Goal: Task Accomplishment & Management: Use online tool/utility

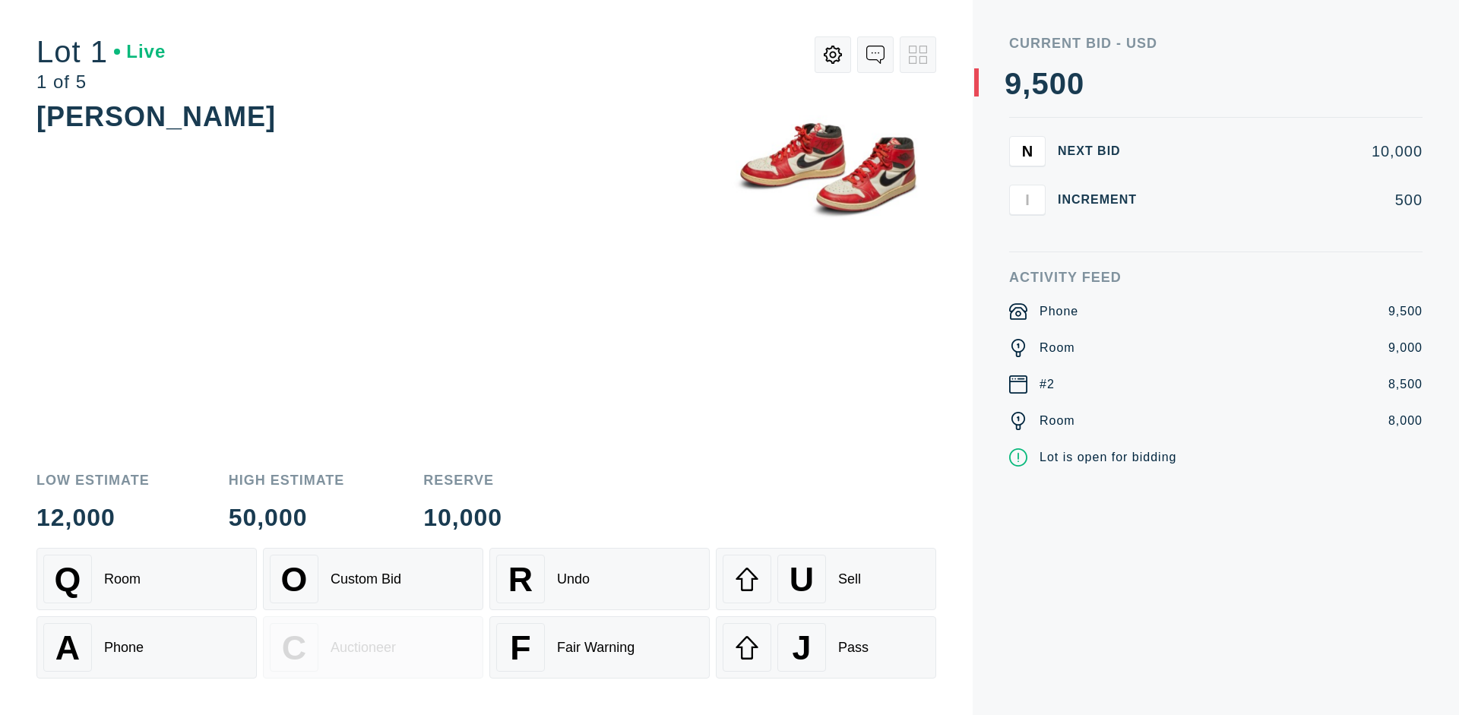
click at [373, 579] on div "Custom Bid" at bounding box center [365, 579] width 71 height 16
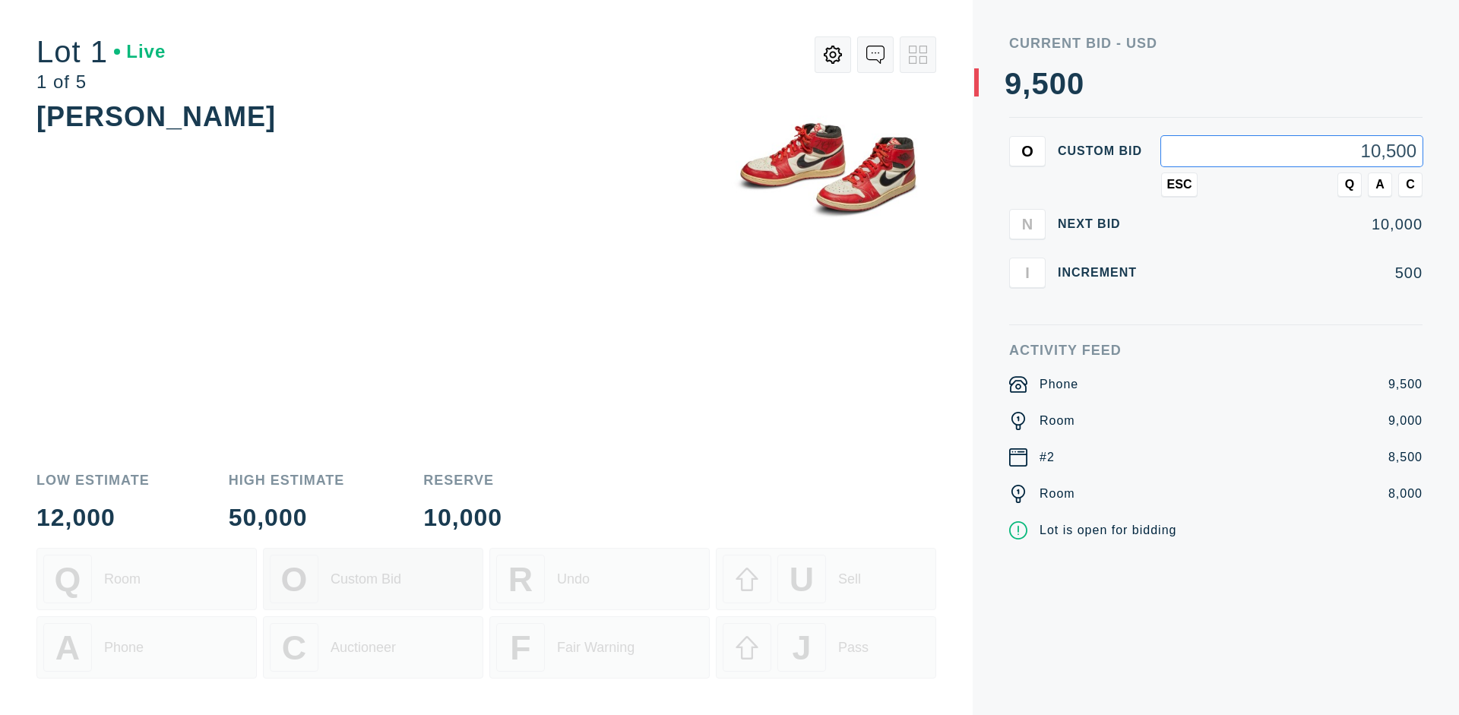
type input "10,500"
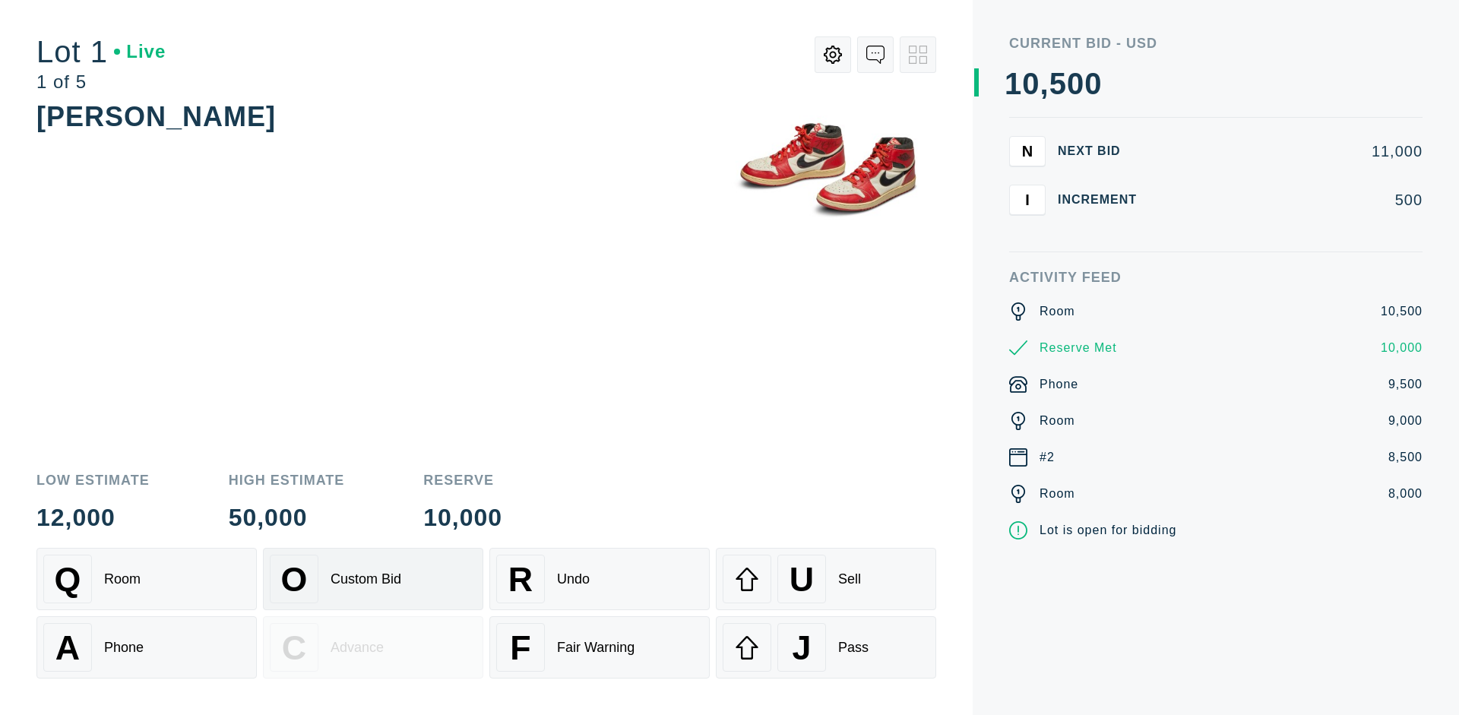
click at [373, 579] on div "Custom Bid" at bounding box center [365, 579] width 71 height 16
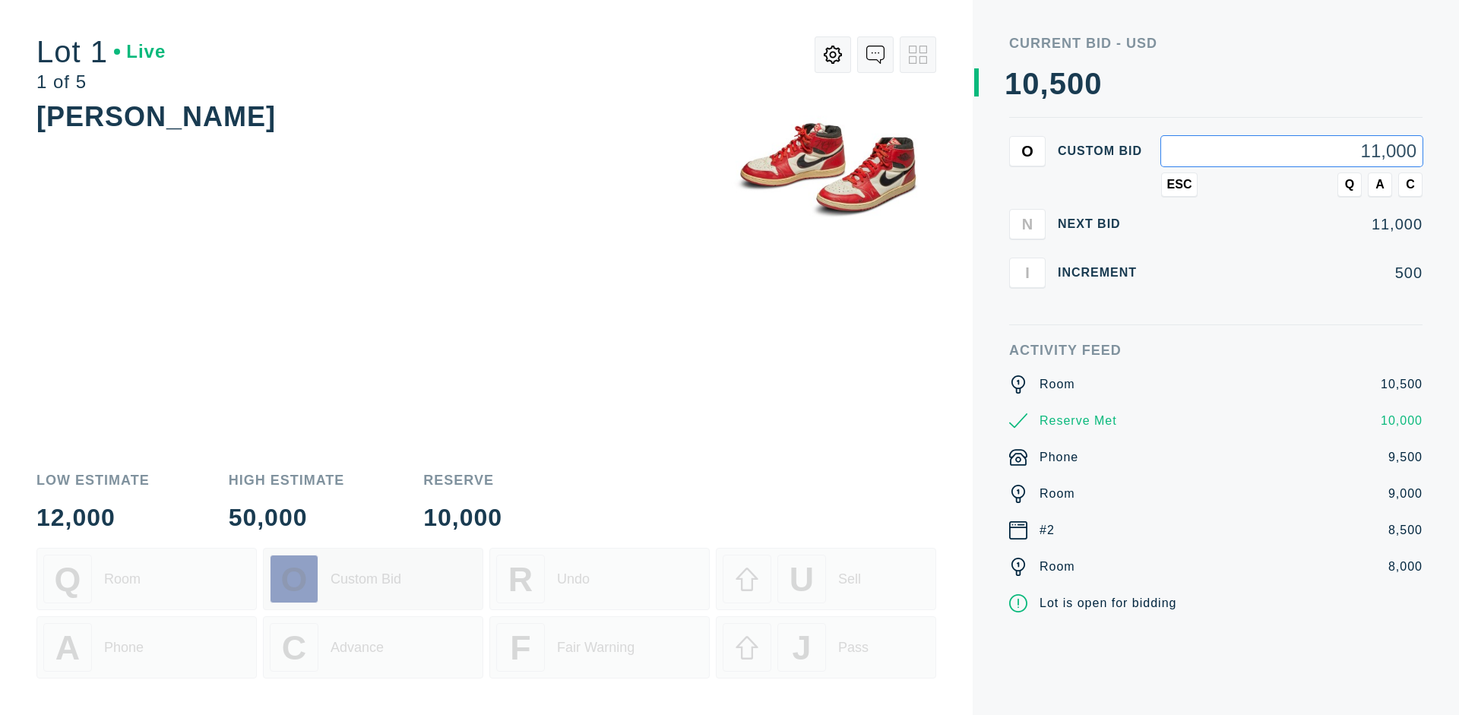
type input "11,000"
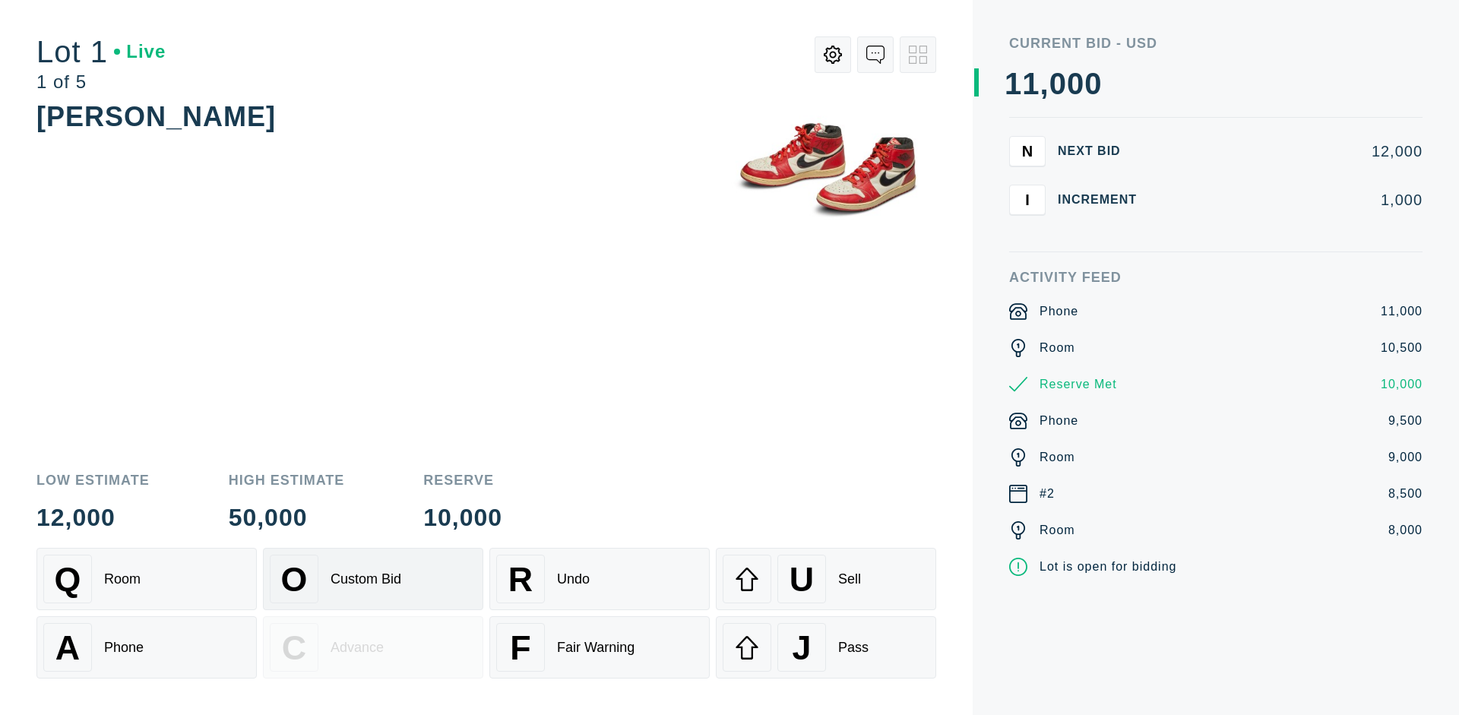
click at [147, 579] on div "Q Room" at bounding box center [146, 579] width 207 height 49
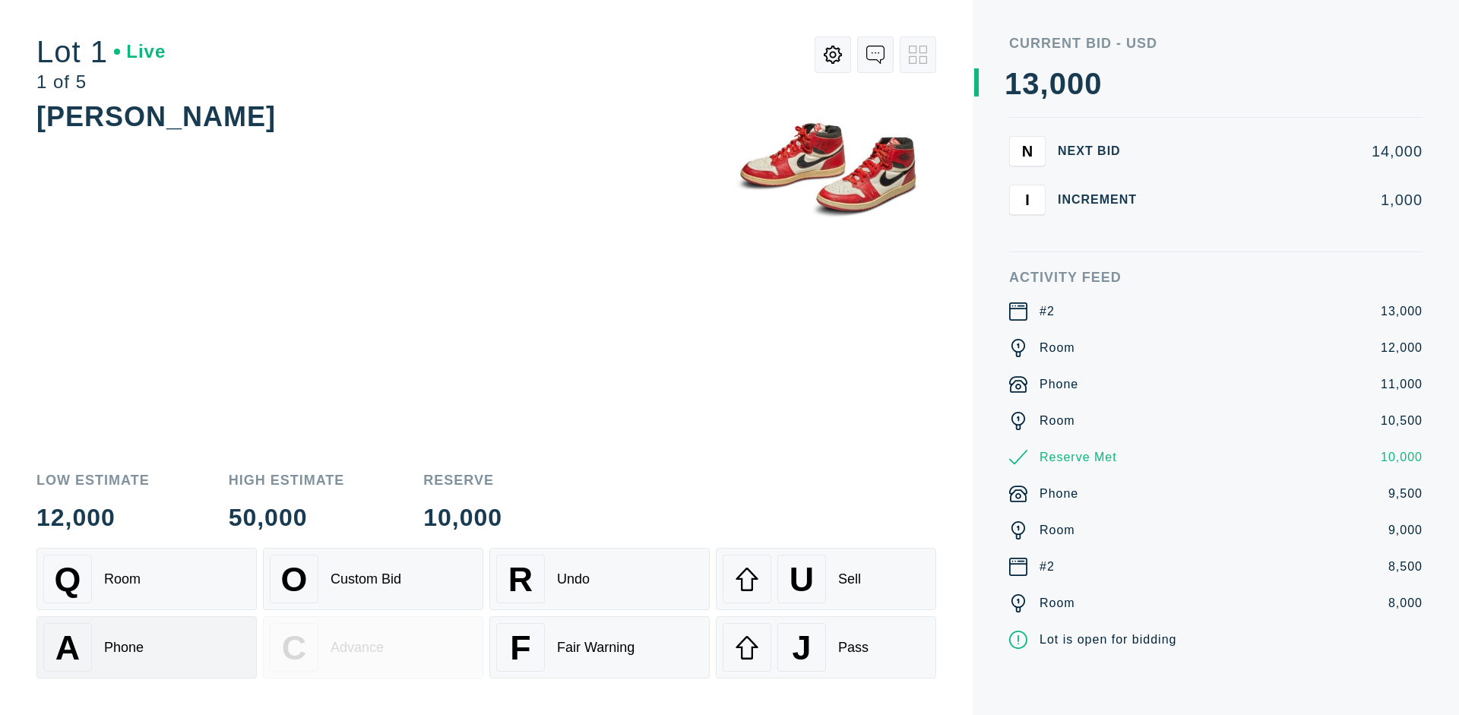
click at [147, 647] on div "A Phone" at bounding box center [146, 647] width 207 height 49
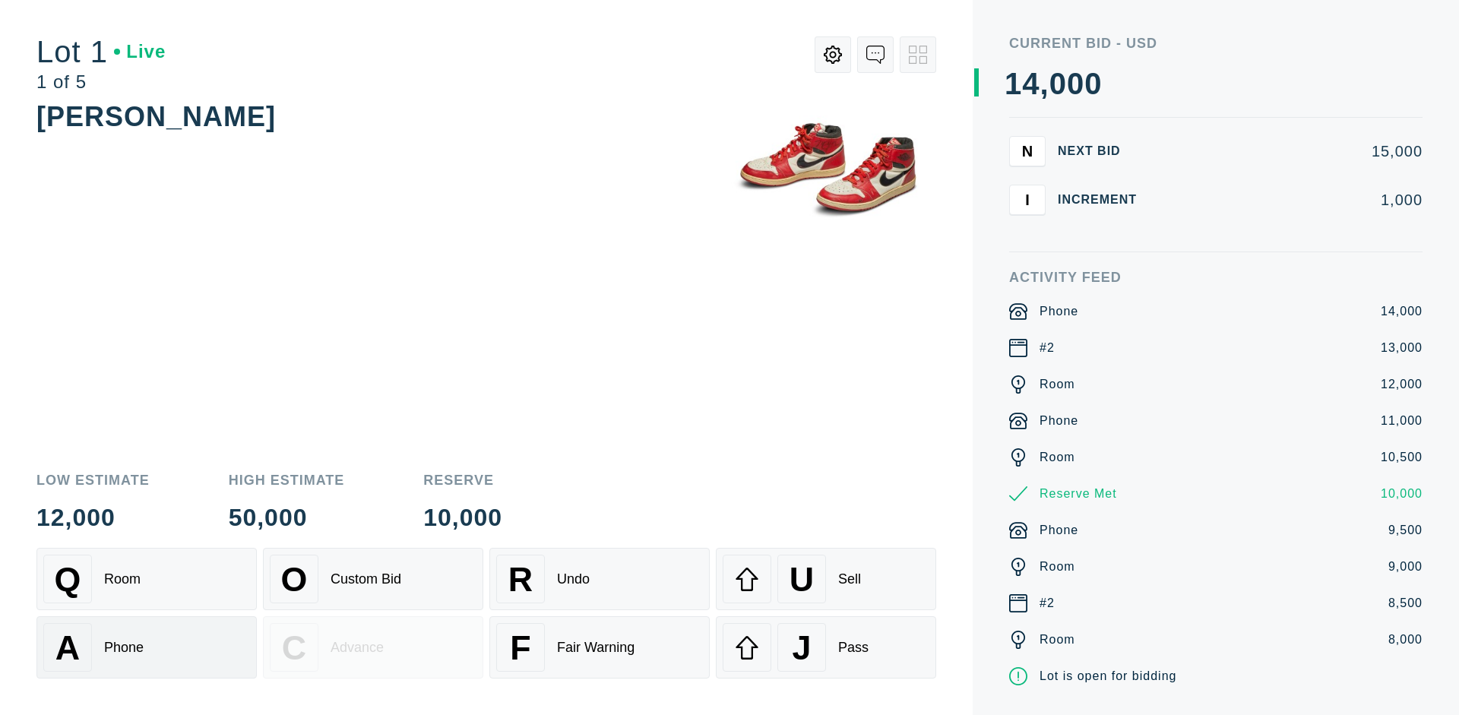
click at [147, 579] on div "Q Room" at bounding box center [146, 579] width 207 height 49
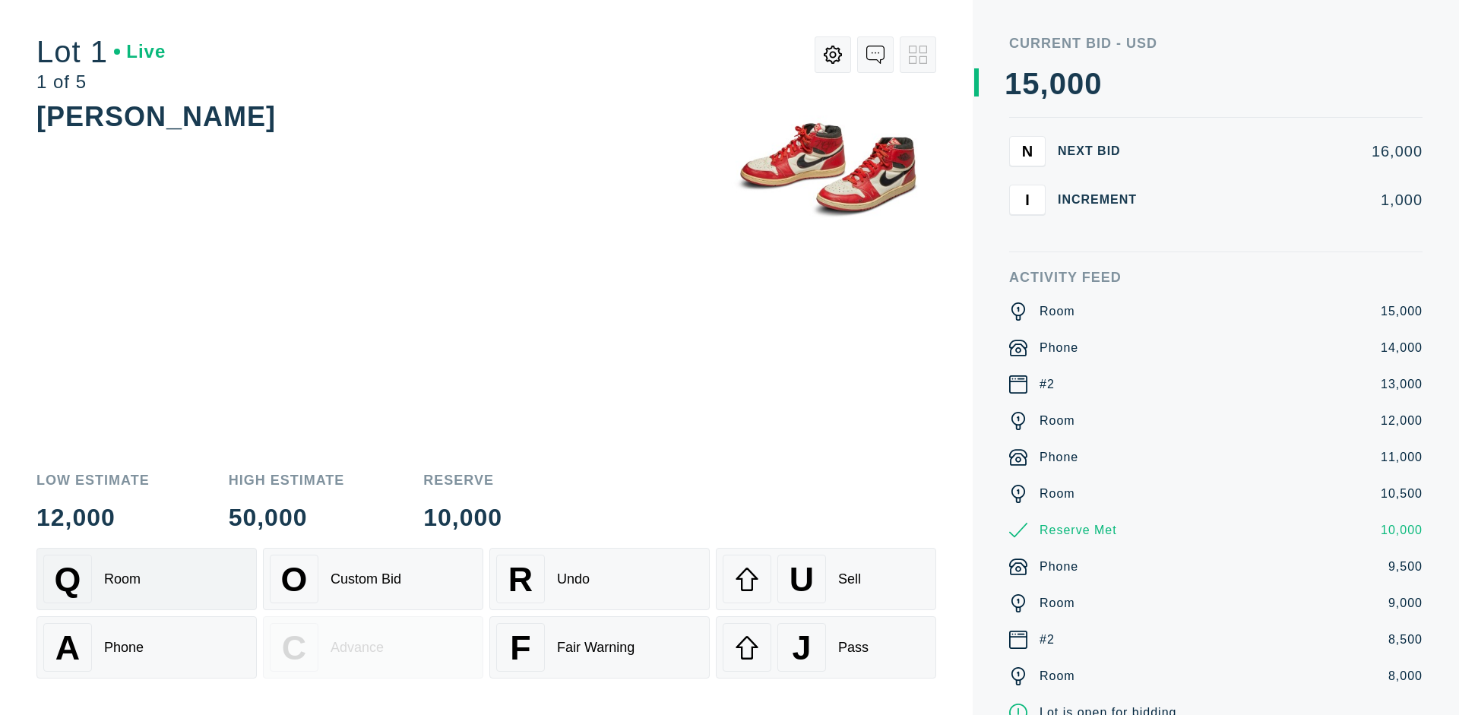
click at [599, 579] on div "R Undo" at bounding box center [599, 579] width 207 height 49
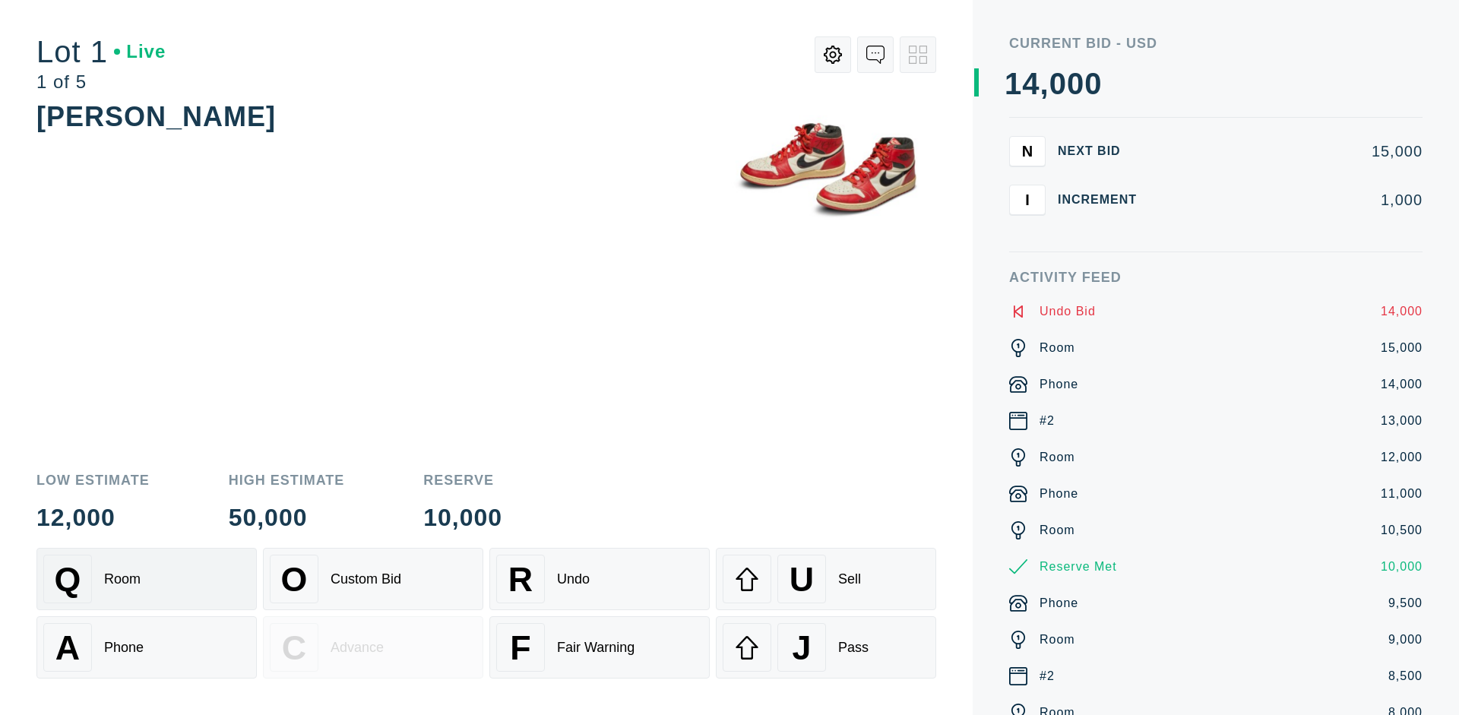
click at [147, 579] on div "Q Room" at bounding box center [146, 579] width 207 height 49
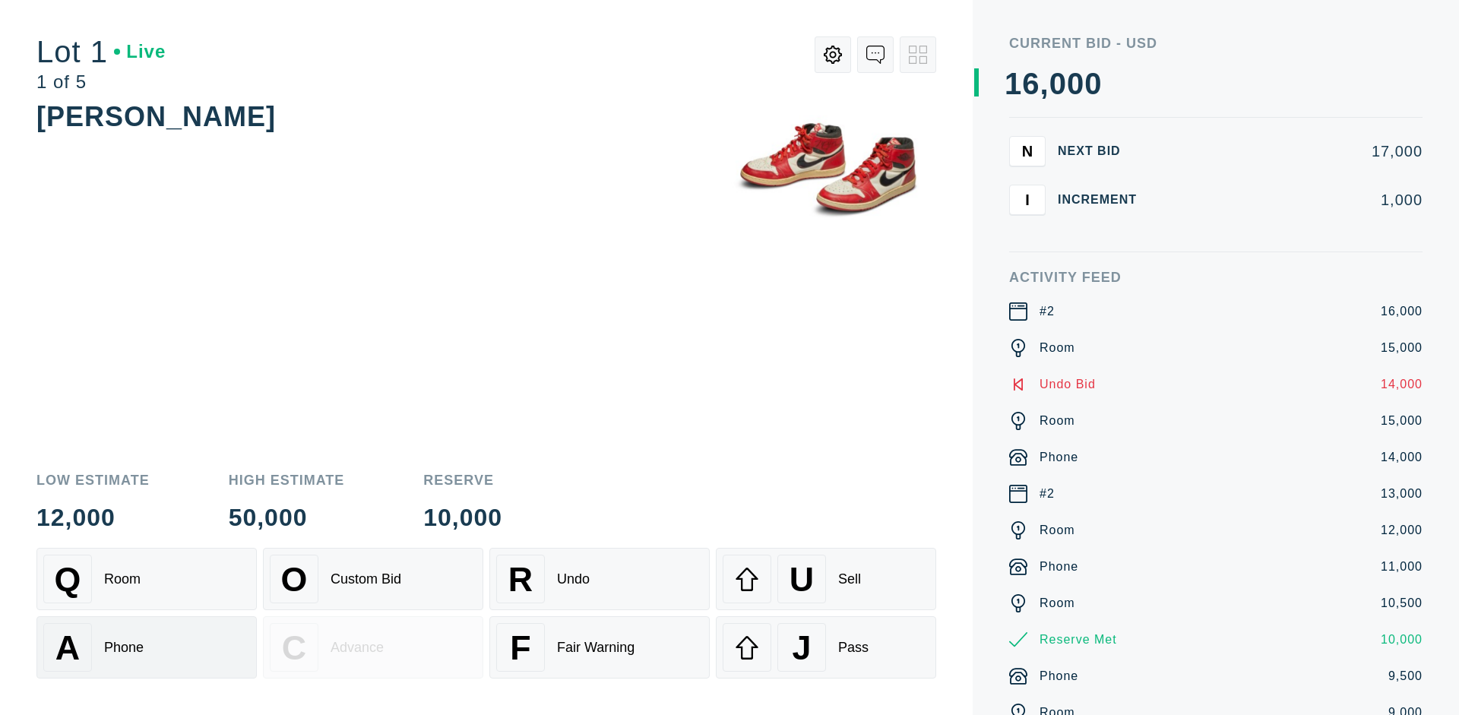
click at [147, 647] on div "A Phone" at bounding box center [146, 647] width 207 height 49
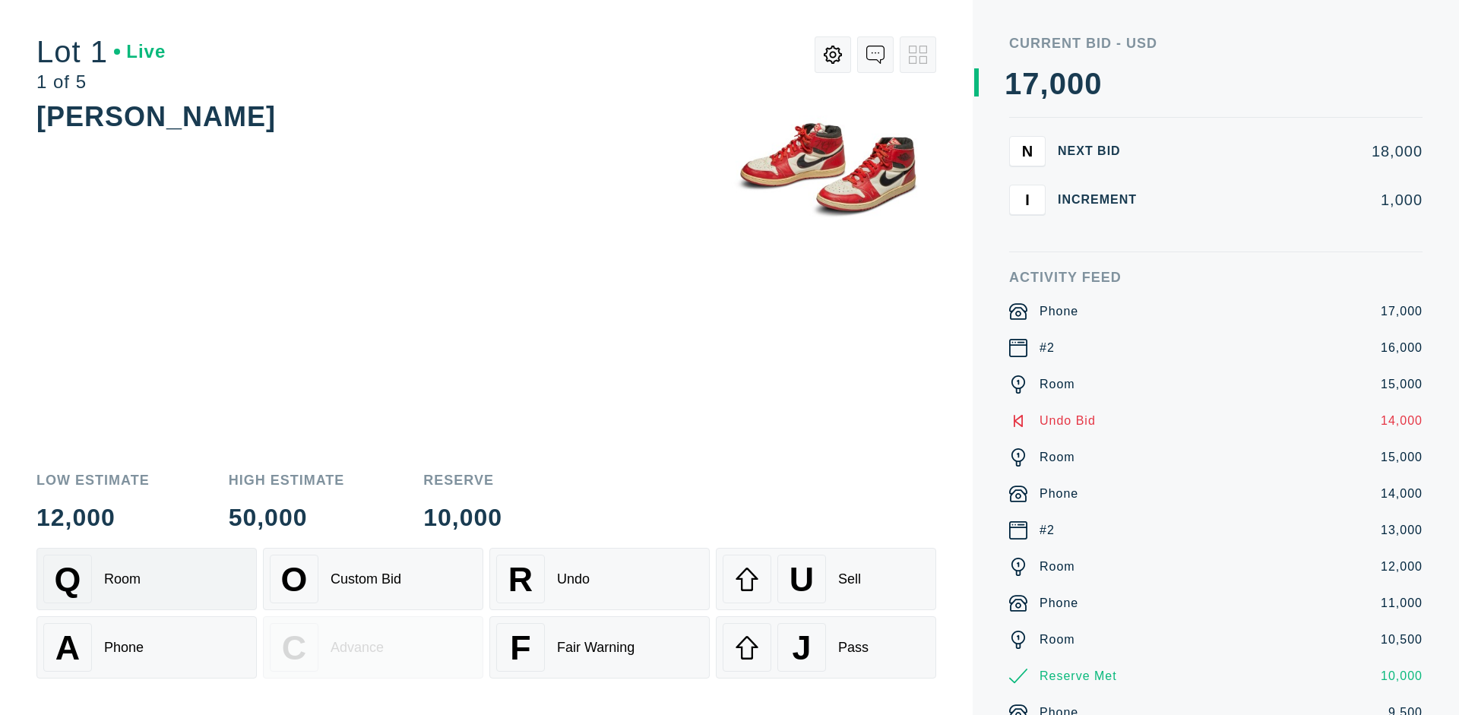
click at [147, 579] on div "Q Room" at bounding box center [146, 579] width 207 height 49
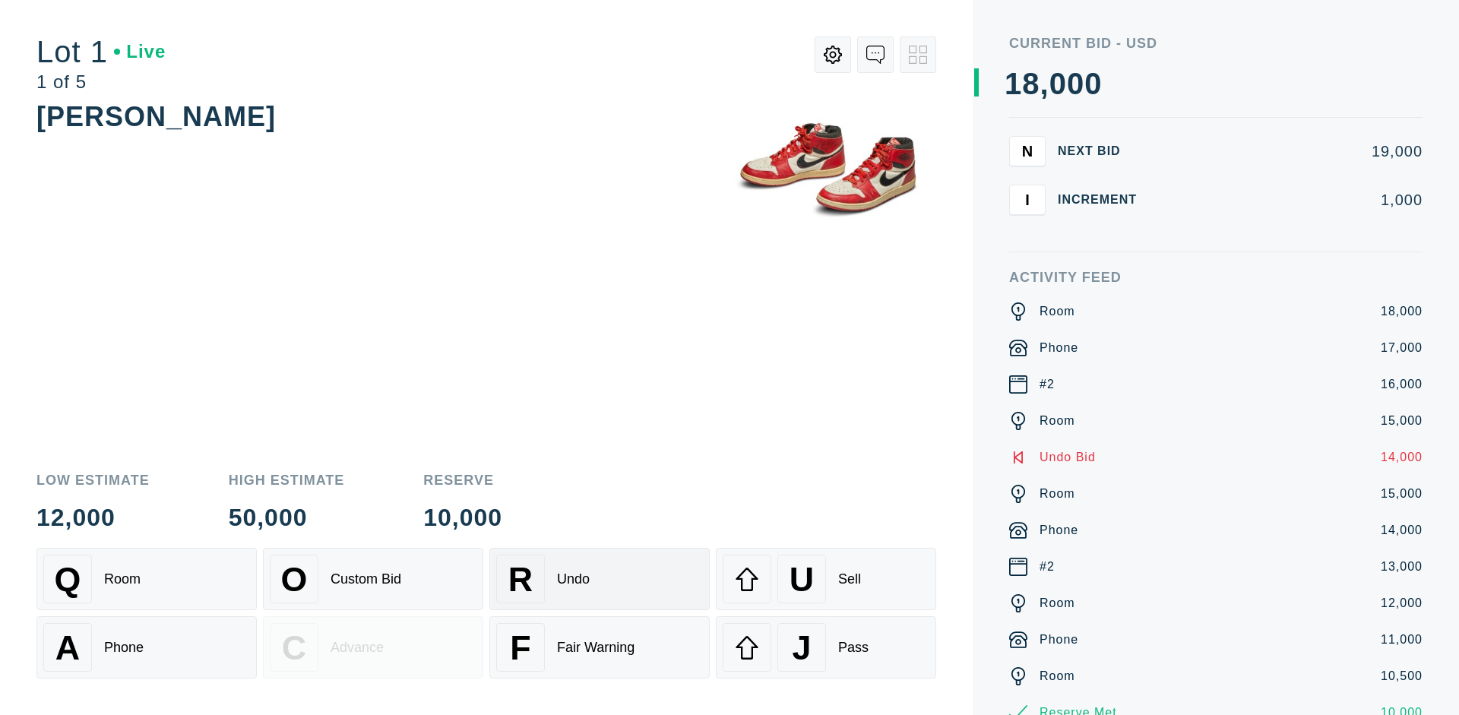
click at [599, 579] on div "R Undo" at bounding box center [599, 579] width 207 height 49
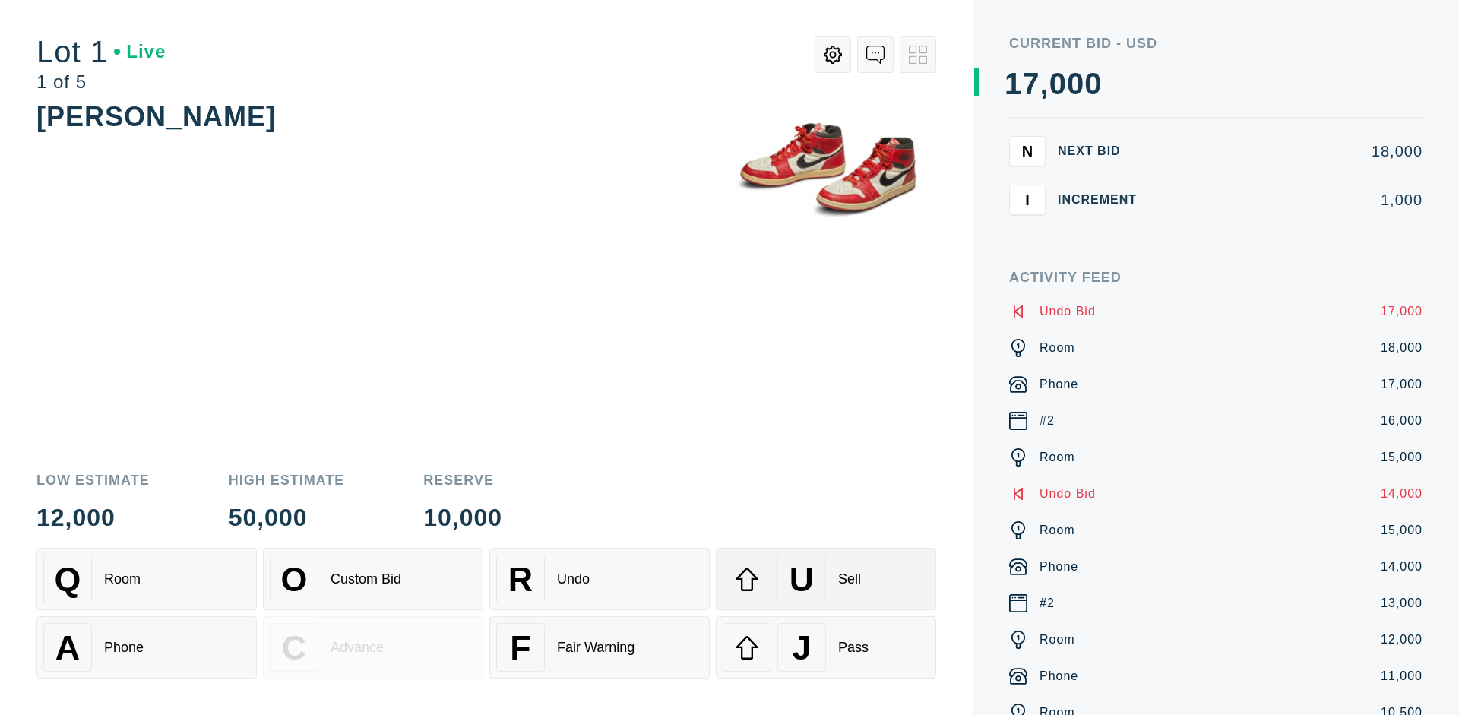
click at [826, 579] on div "U Sell" at bounding box center [825, 579] width 207 height 49
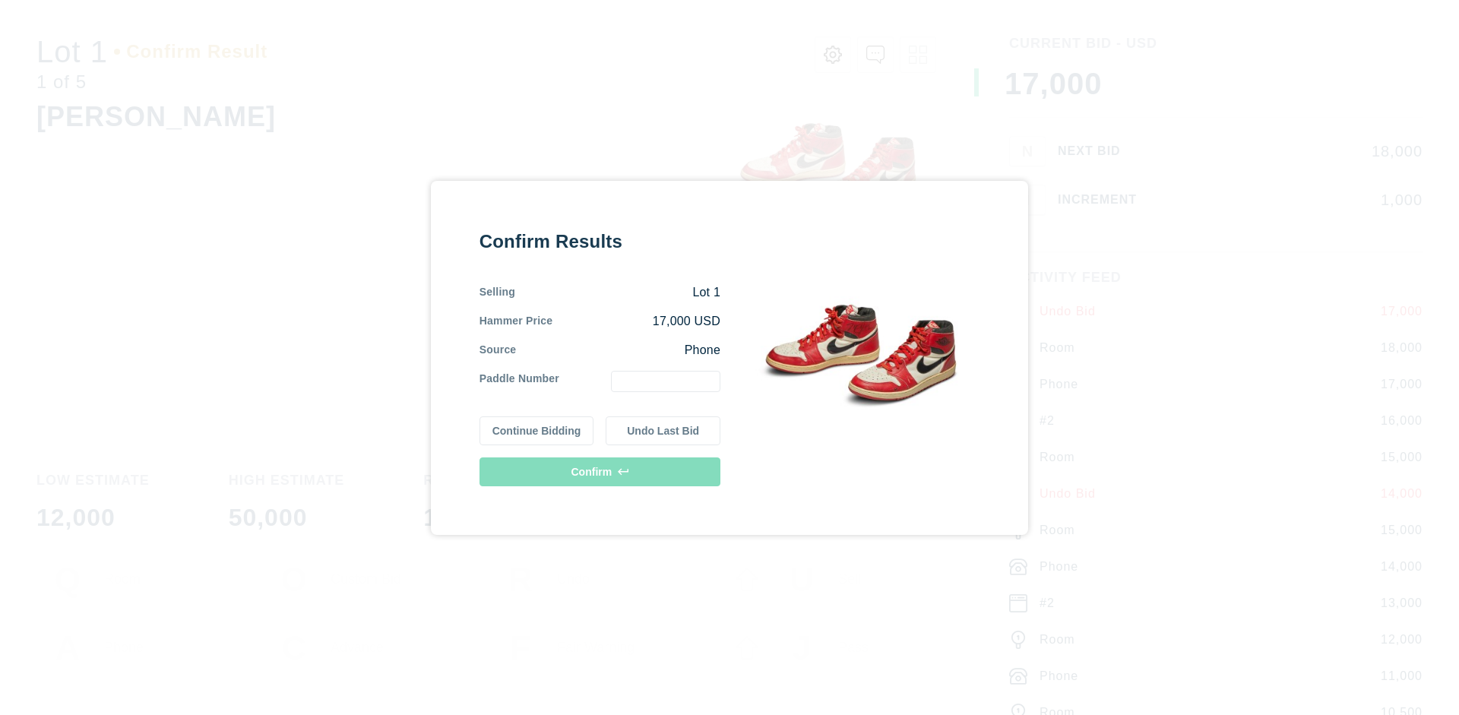
click at [537, 430] on button "Continue Bidding" at bounding box center [536, 430] width 115 height 29
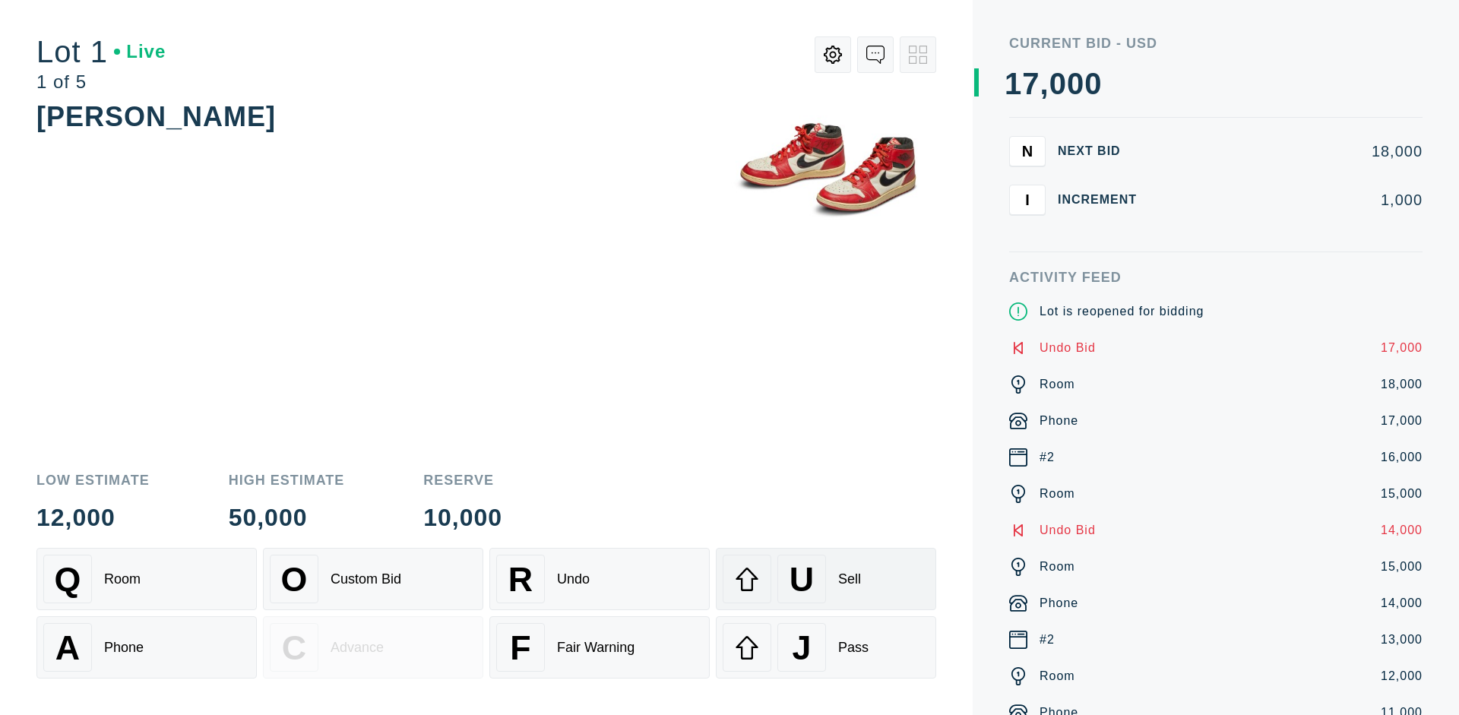
click at [826, 579] on div "U Sell" at bounding box center [825, 579] width 207 height 49
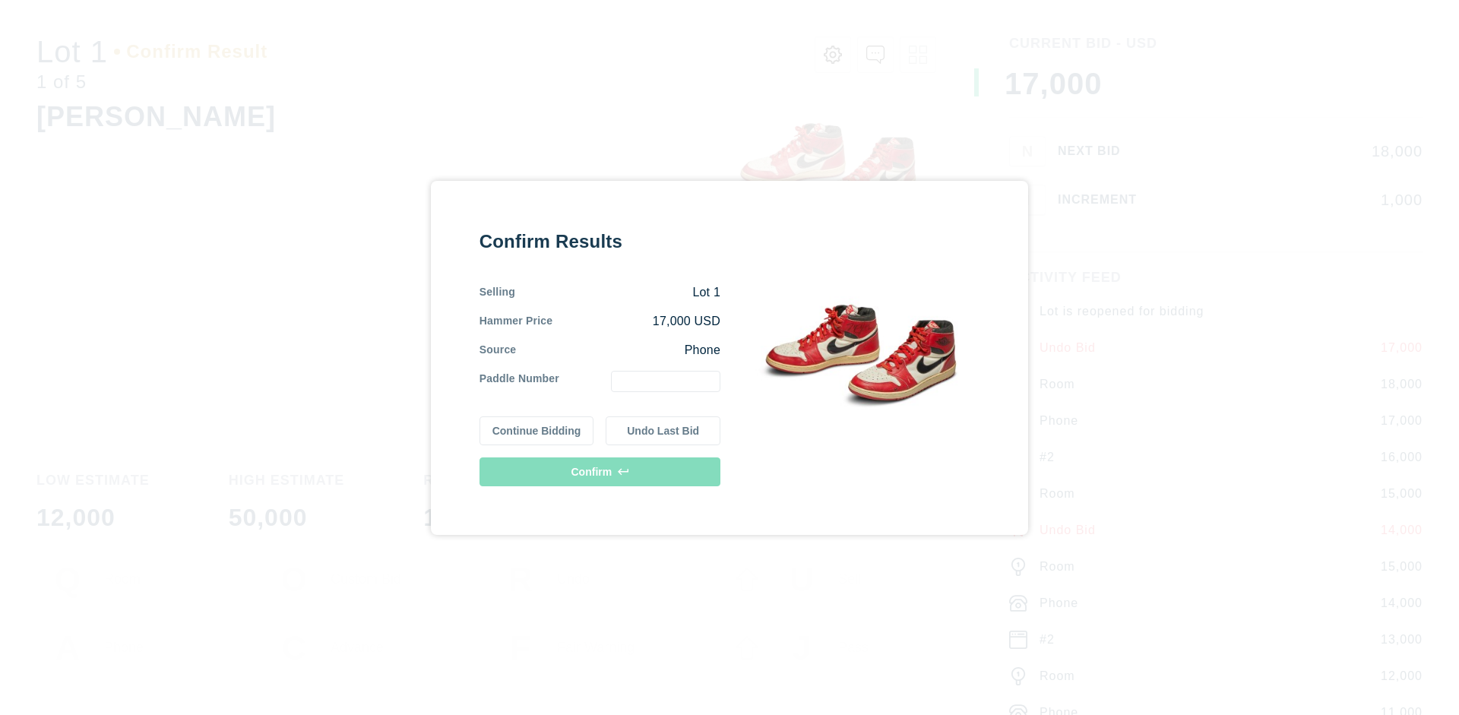
click at [663, 430] on button "Undo Last Bid" at bounding box center [662, 430] width 115 height 29
click at [537, 428] on button "Continue Bidding" at bounding box center [536, 428] width 115 height 29
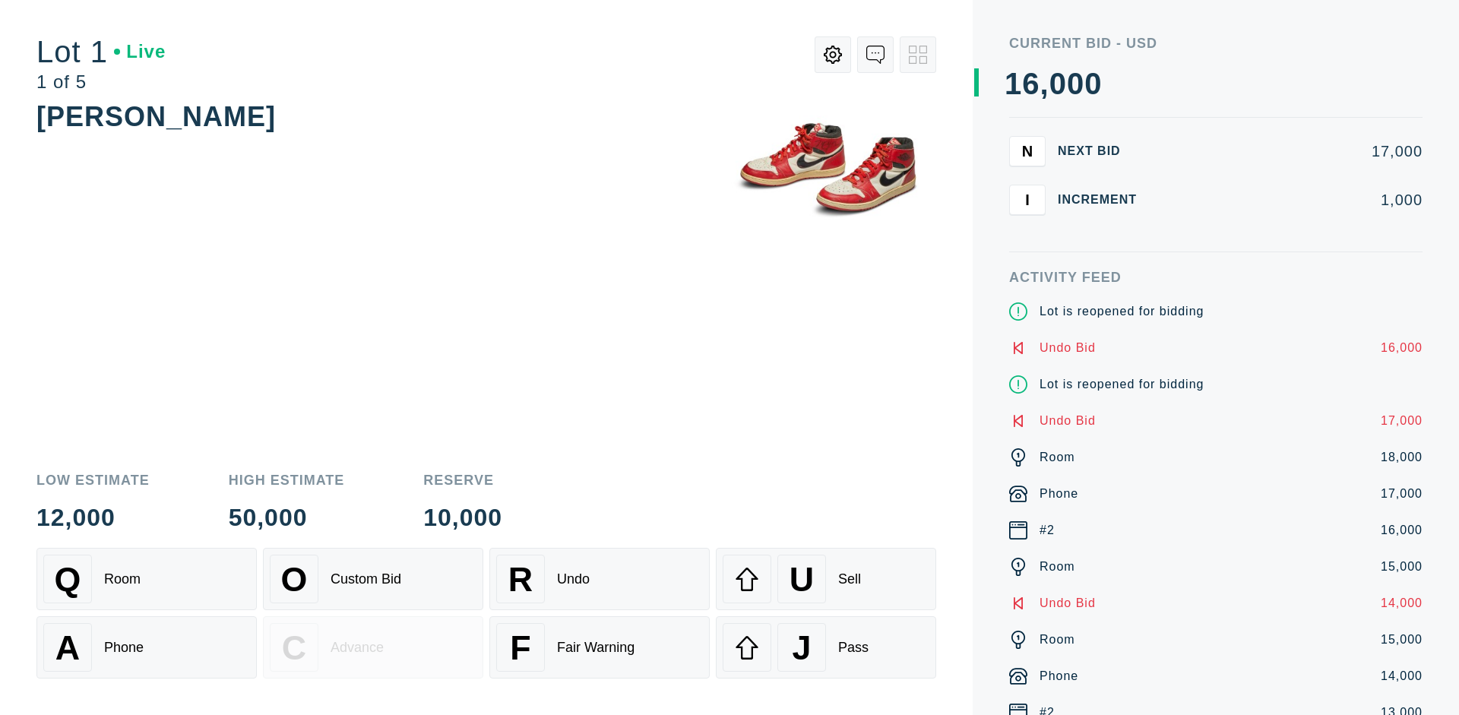
click at [826, 647] on div "J Pass" at bounding box center [825, 647] width 207 height 49
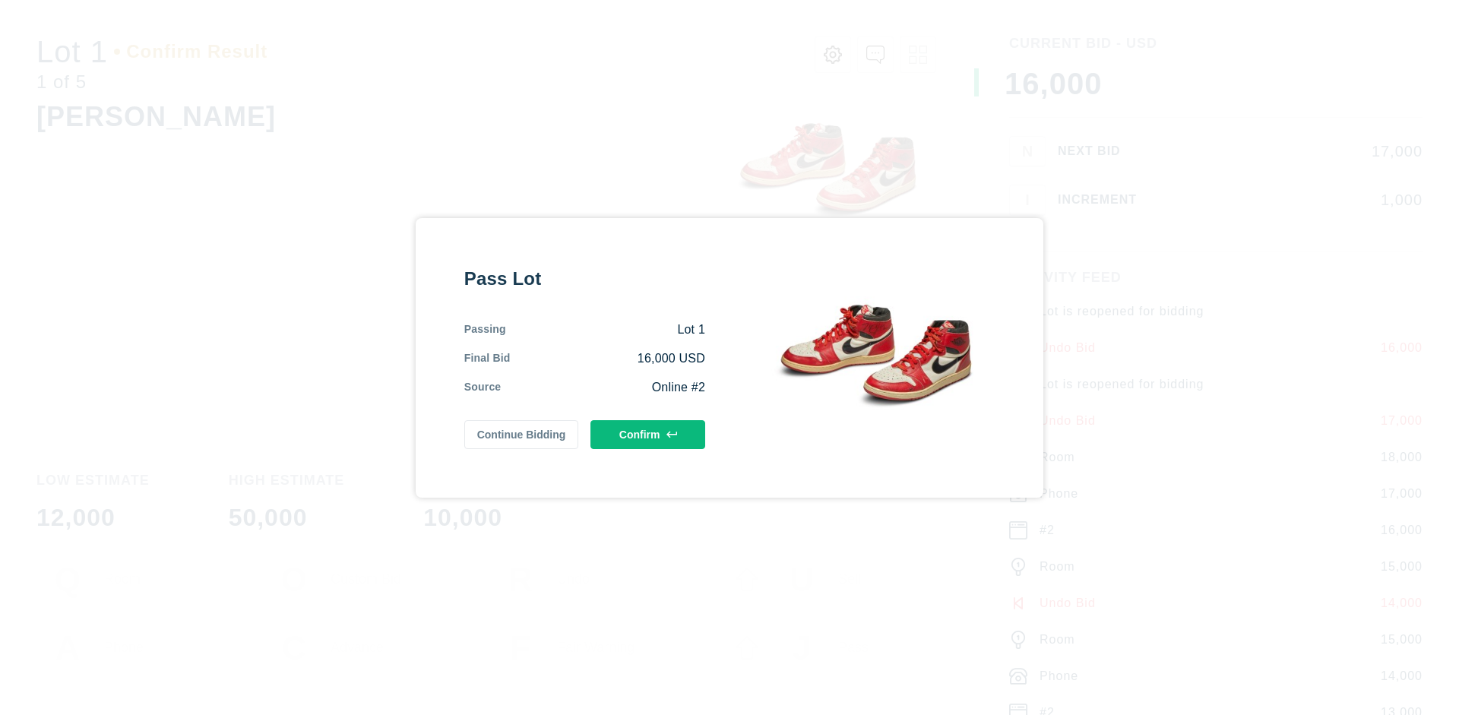
click at [648, 434] on button "Confirm" at bounding box center [647, 434] width 115 height 29
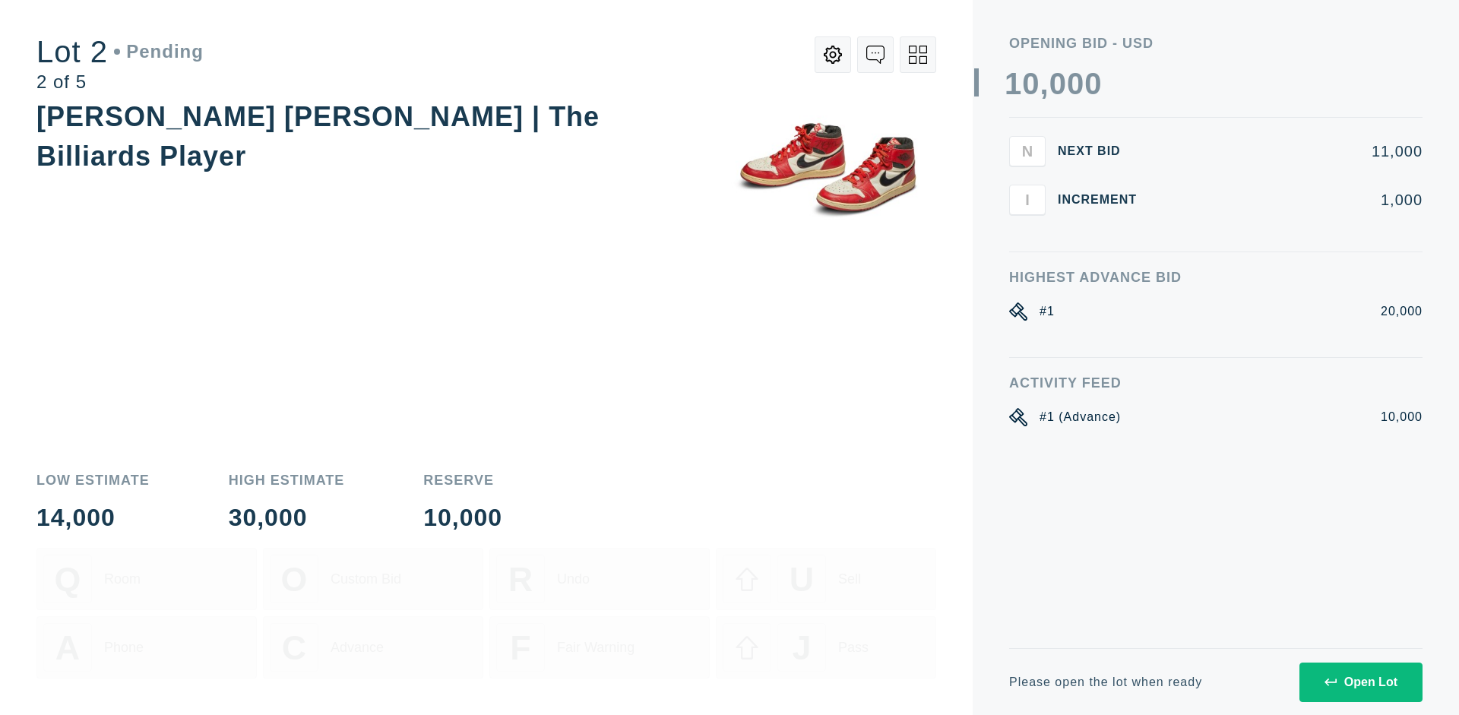
click at [1360, 681] on div "Open Lot" at bounding box center [1360, 682] width 73 height 14
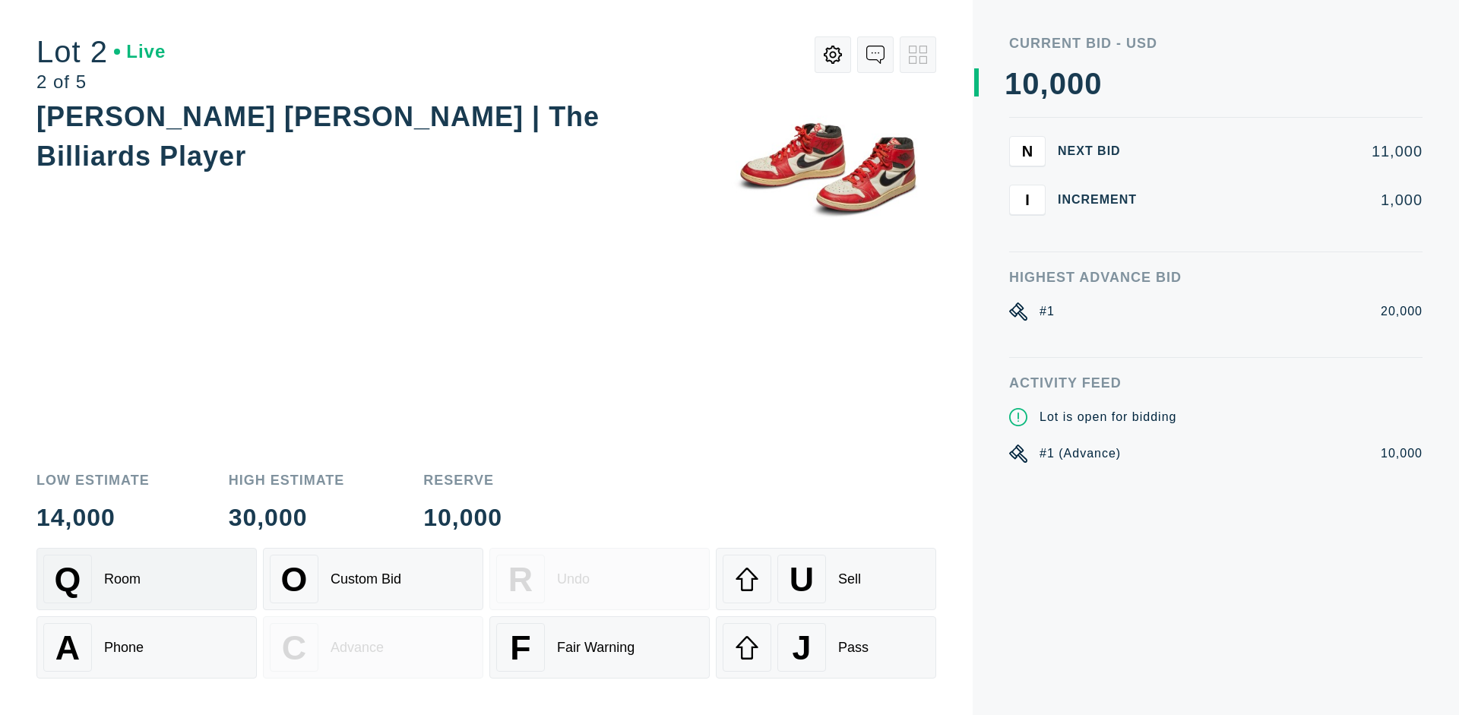
click at [147, 579] on div "Q Room" at bounding box center [146, 579] width 207 height 49
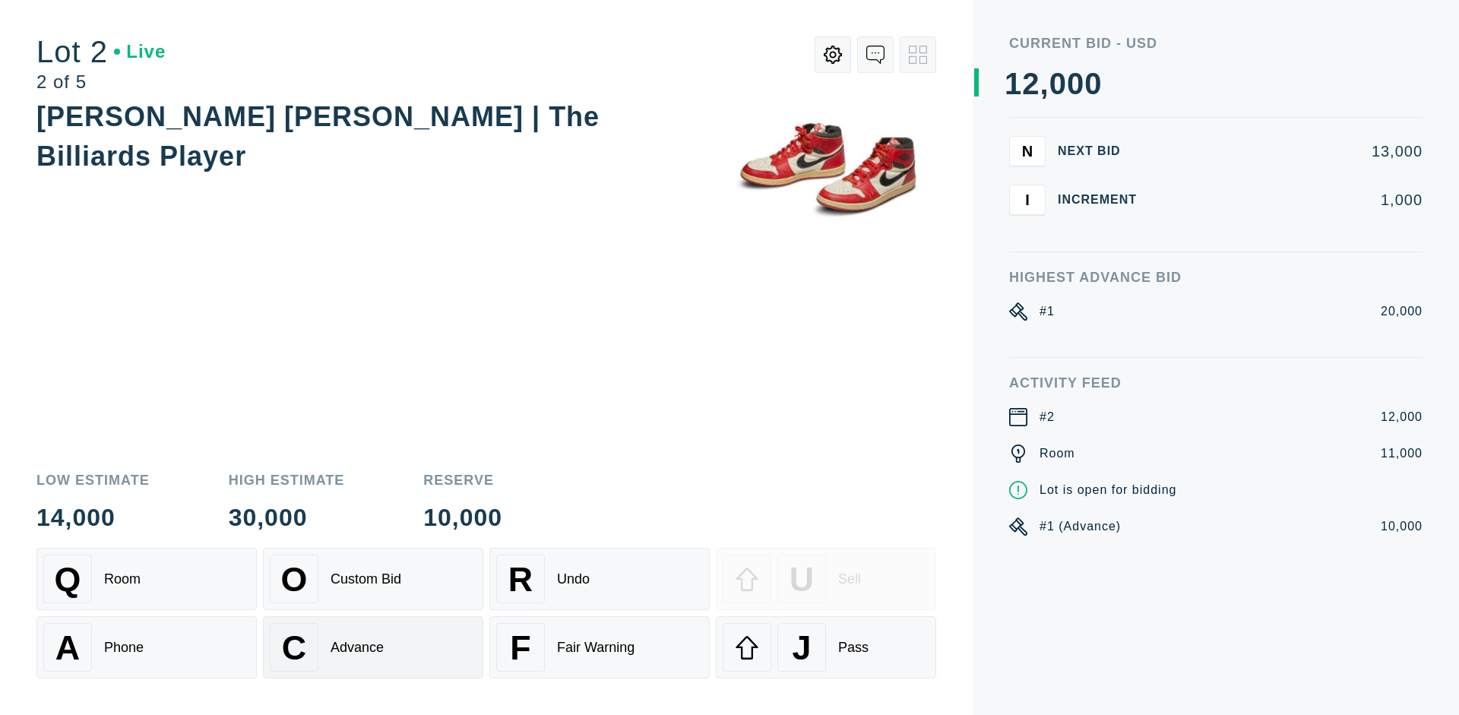
click at [373, 647] on div "Advance" at bounding box center [356, 648] width 53 height 16
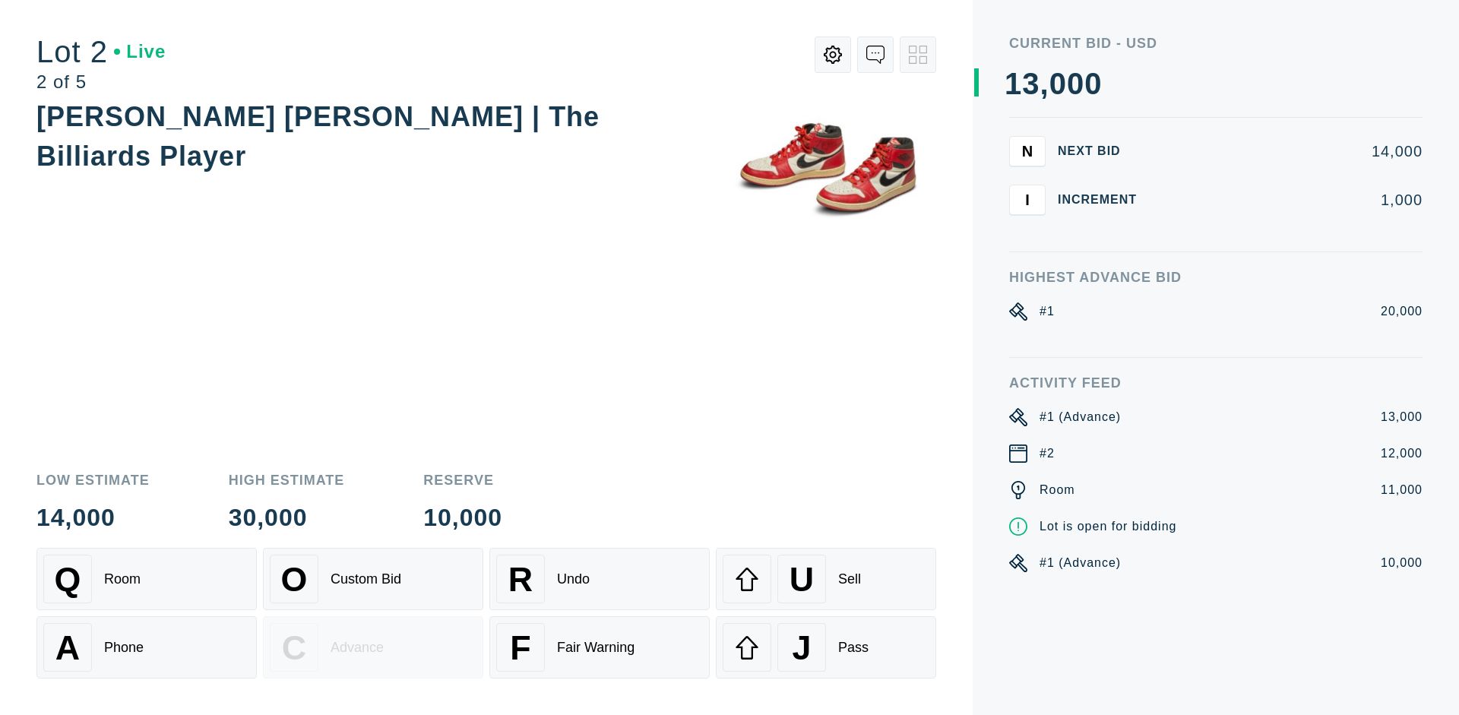
click at [826, 579] on div "U Sell" at bounding box center [825, 579] width 207 height 49
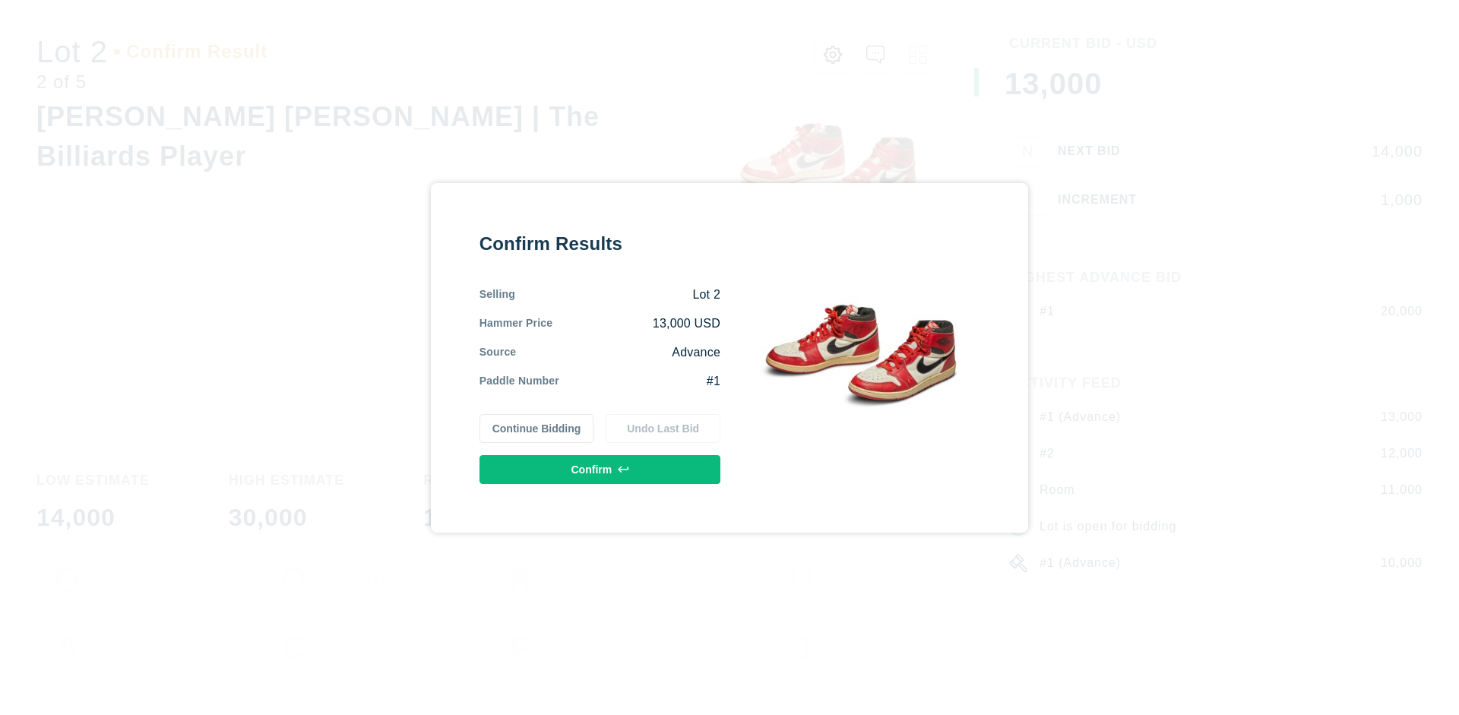
click at [600, 469] on button "Confirm" at bounding box center [599, 469] width 241 height 29
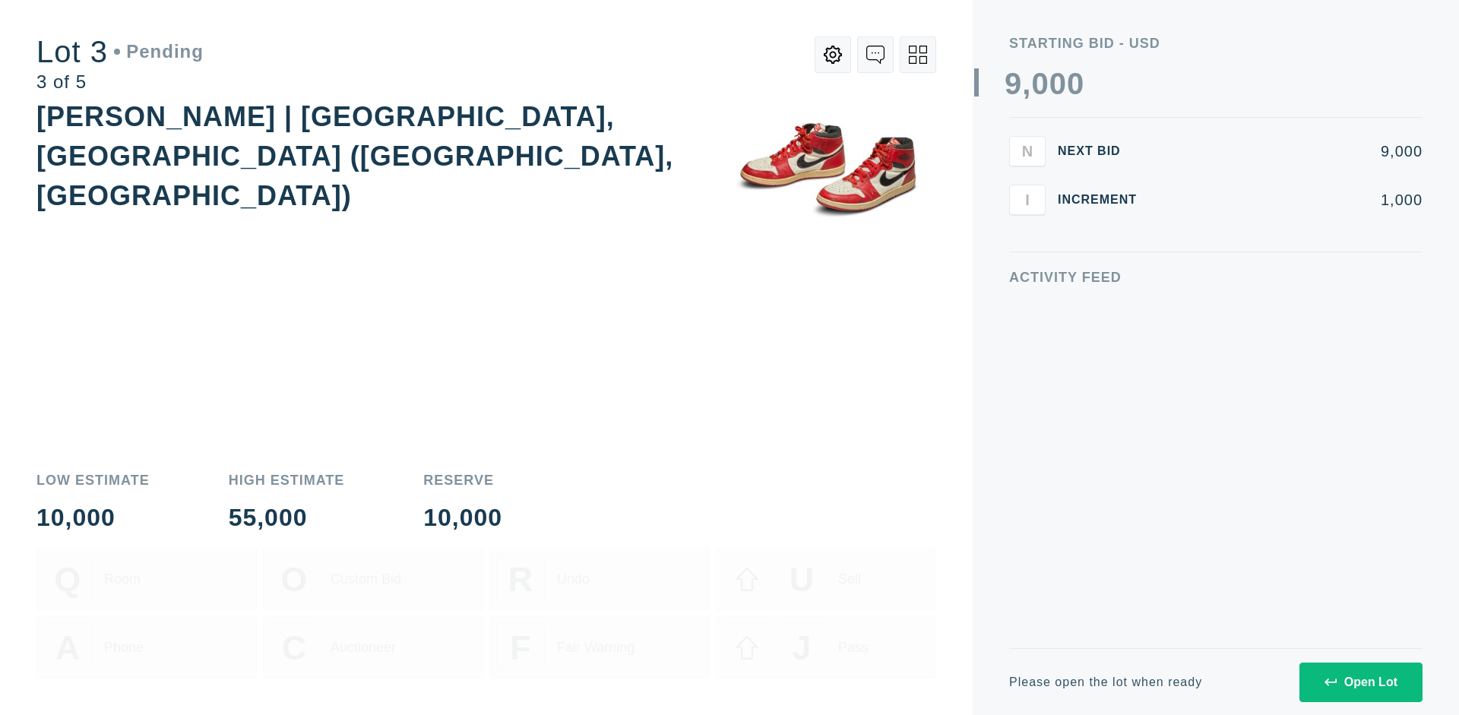
click at [1360, 681] on div "Open Lot" at bounding box center [1360, 682] width 73 height 14
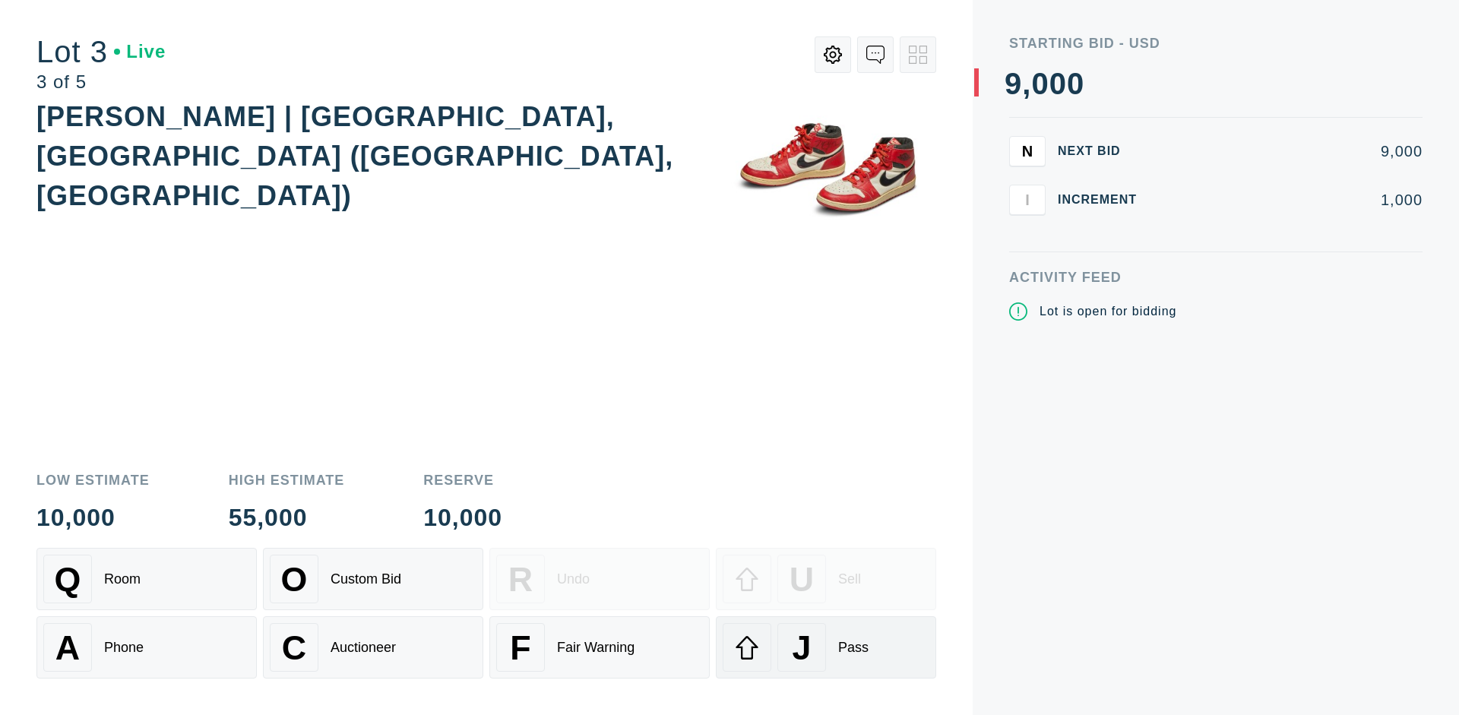
click at [826, 647] on div "J Pass" at bounding box center [825, 647] width 207 height 49
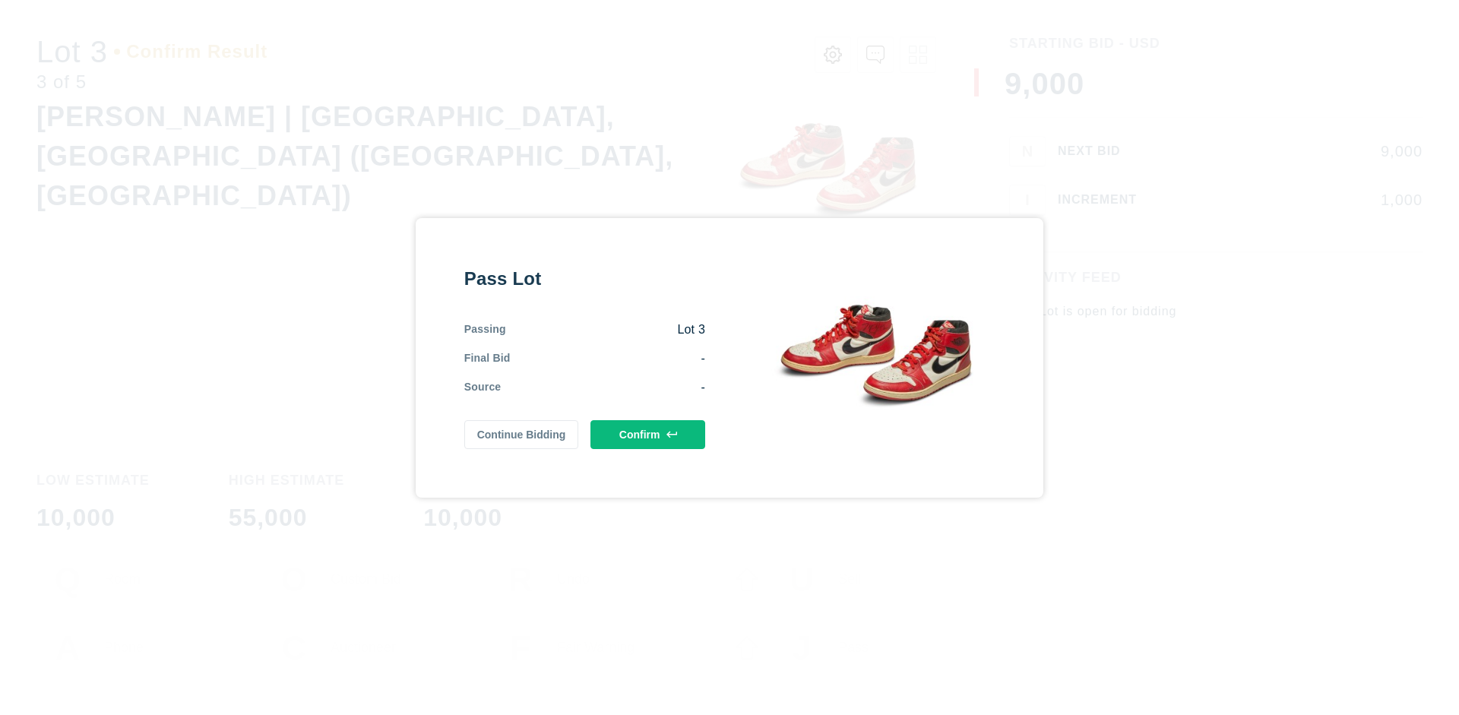
click at [648, 434] on button "Confirm" at bounding box center [647, 434] width 115 height 29
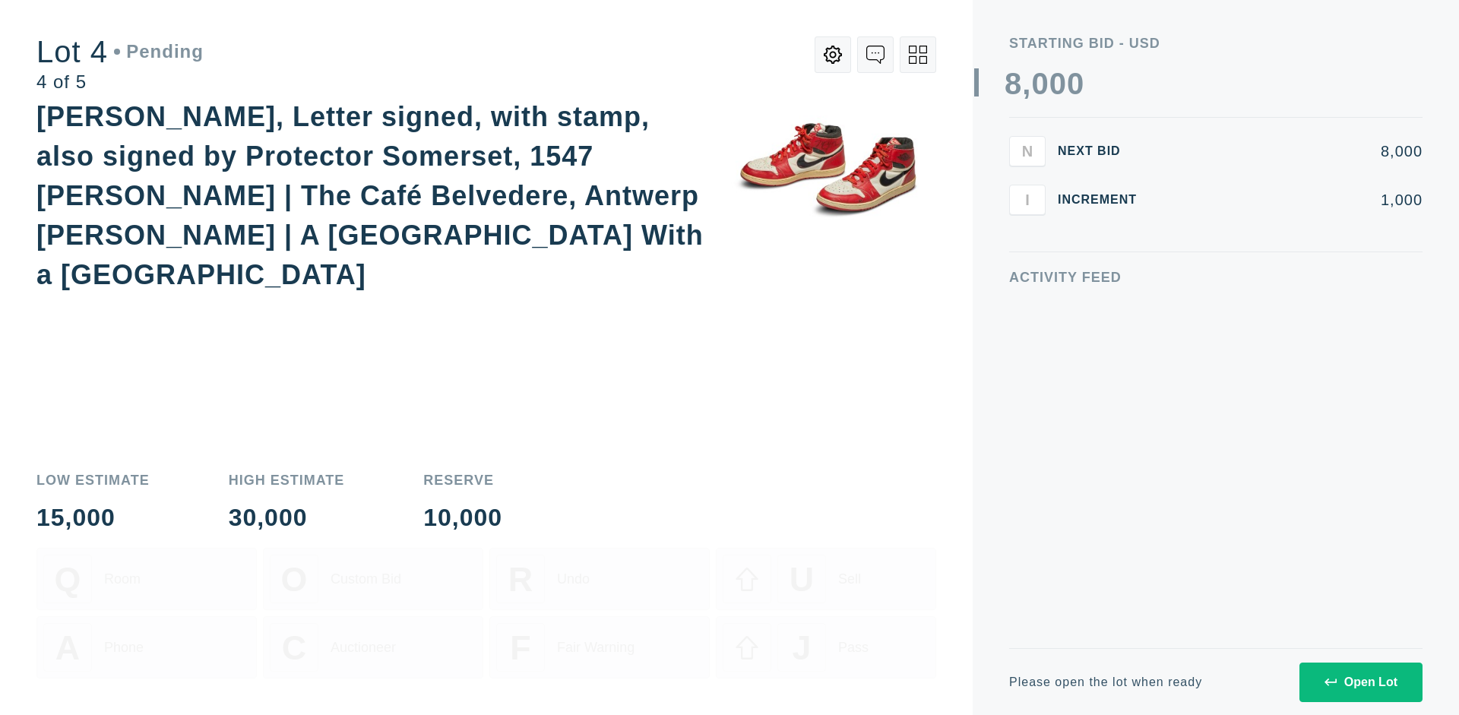
click at [1360, 681] on div "Open Lot" at bounding box center [1360, 682] width 73 height 14
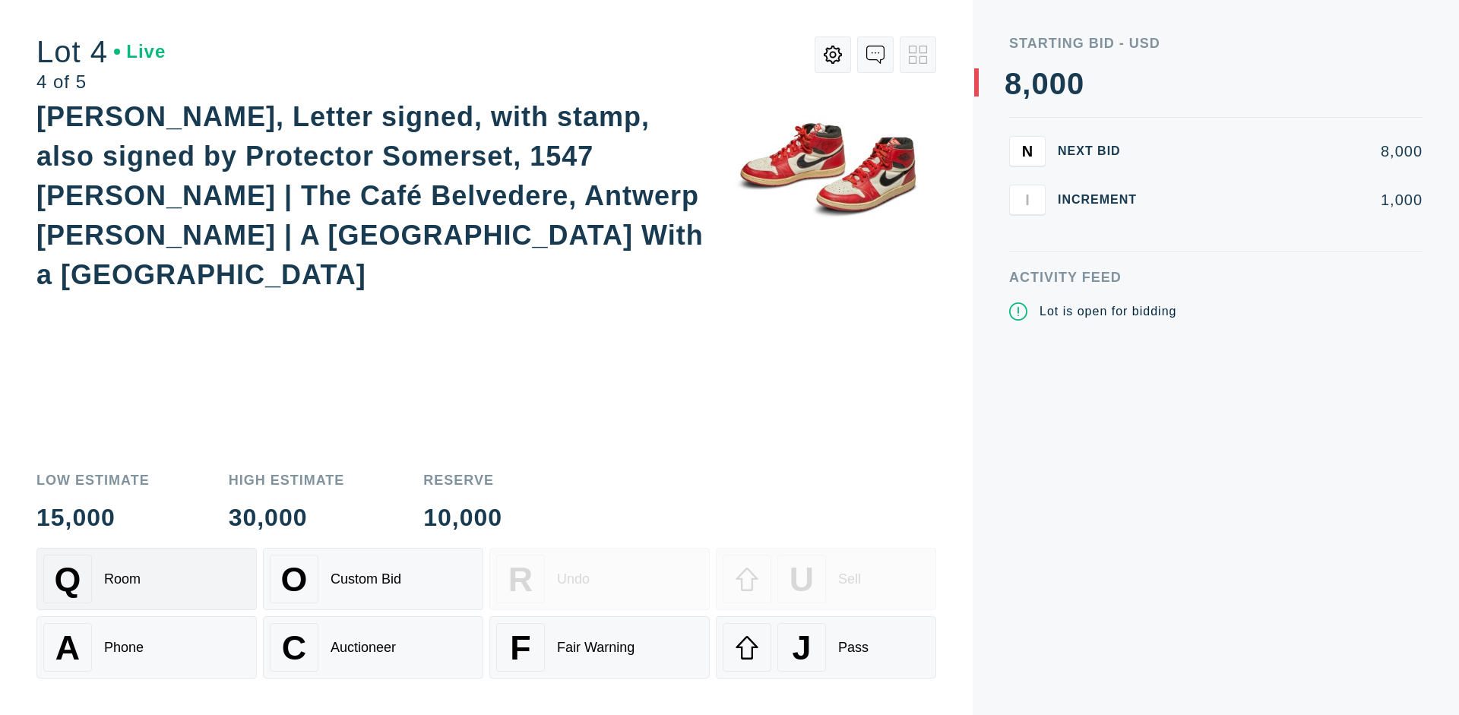
click at [147, 579] on div "Q Room" at bounding box center [146, 579] width 207 height 49
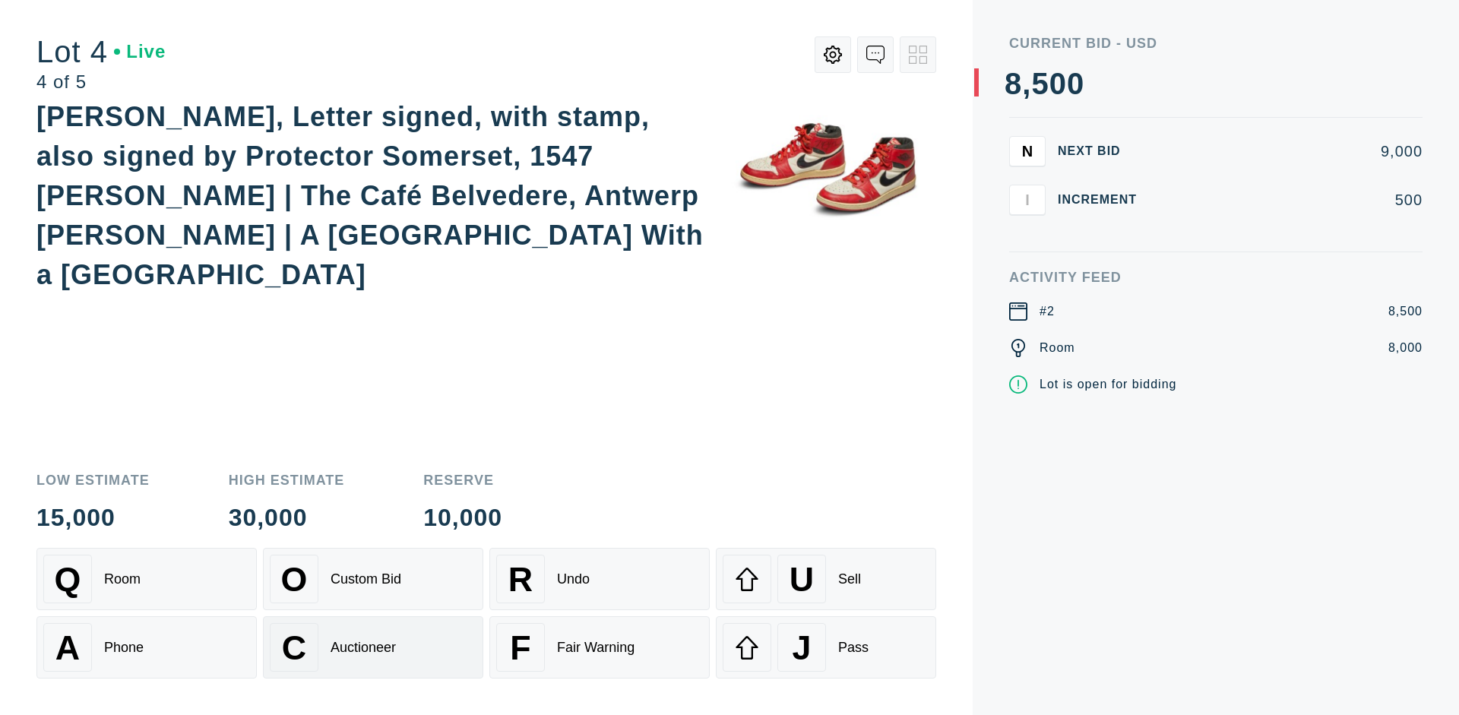
click at [373, 647] on div "Auctioneer" at bounding box center [362, 648] width 65 height 16
click at [826, 647] on div "J Pass" at bounding box center [825, 647] width 207 height 49
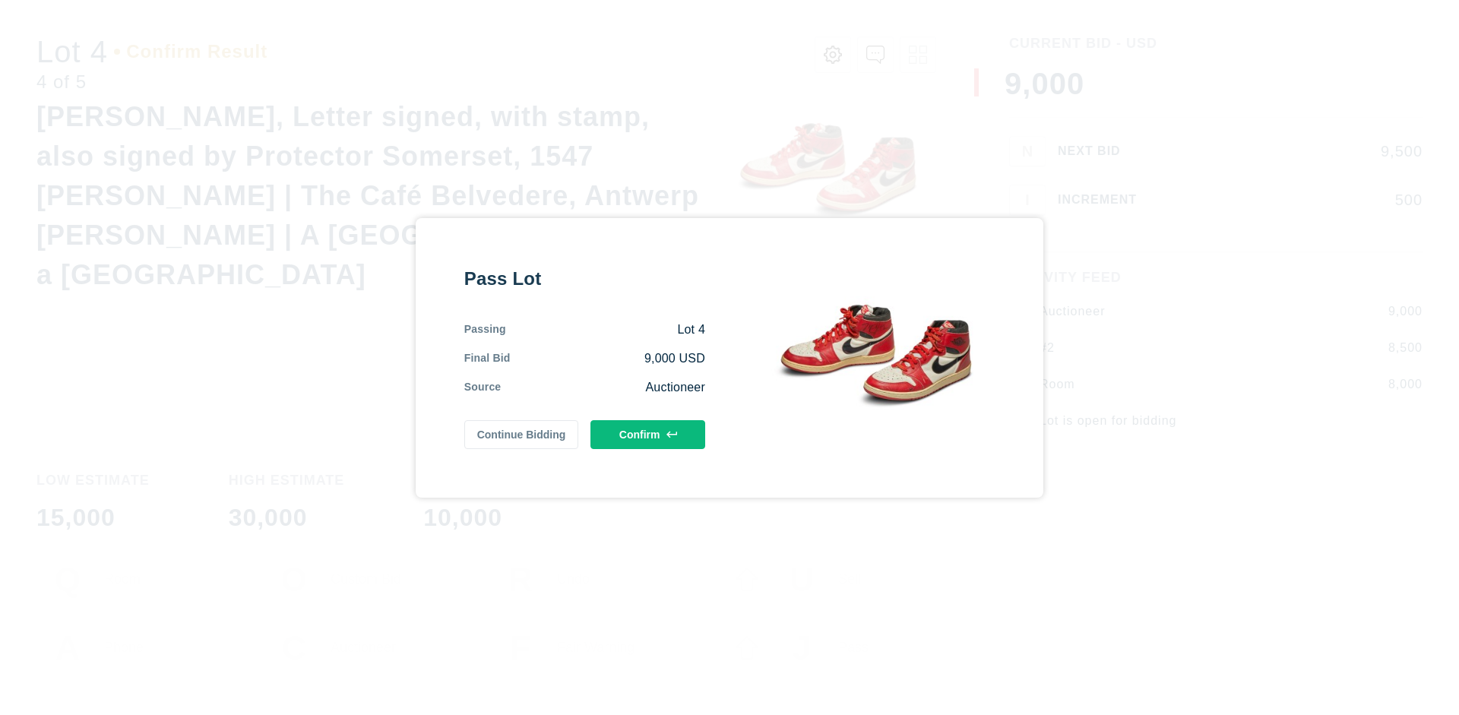
click at [648, 434] on button "Confirm" at bounding box center [647, 434] width 115 height 29
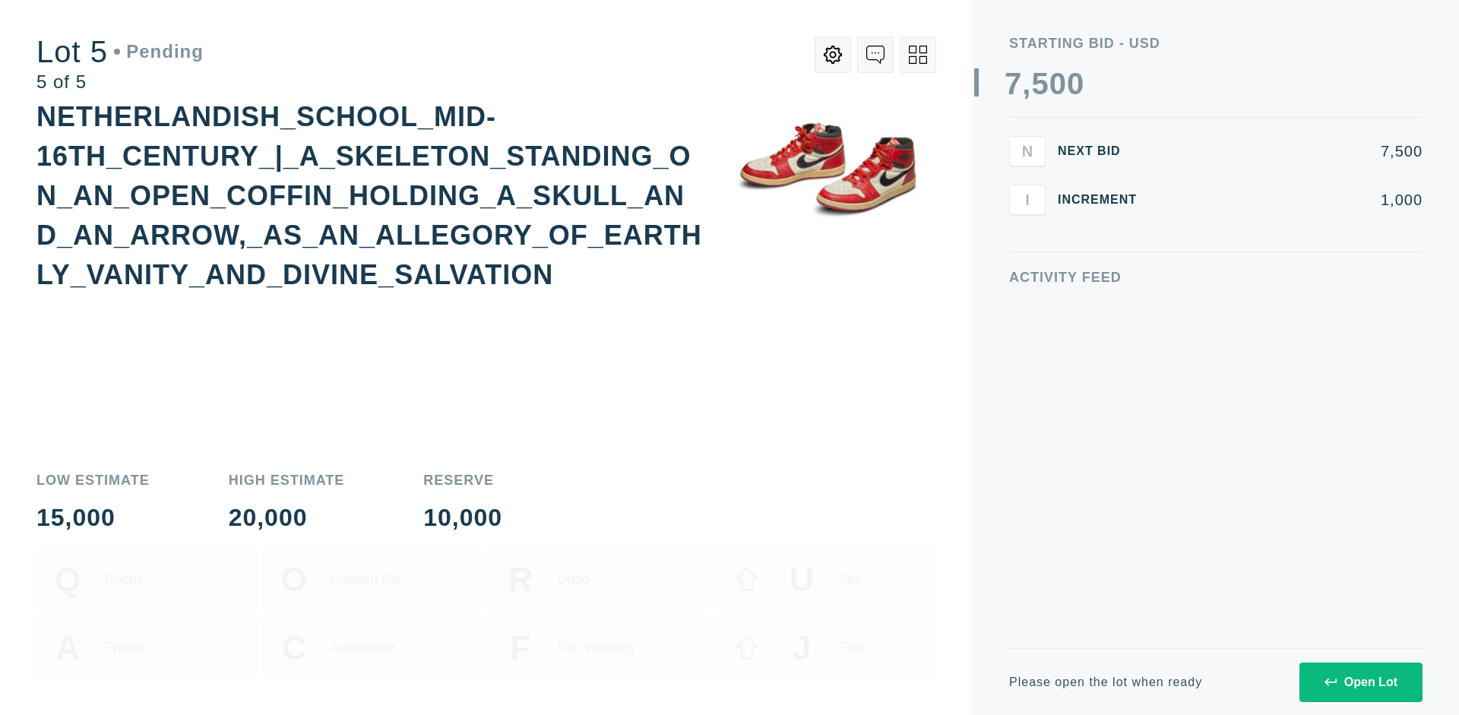
click at [1360, 681] on div "Open Lot" at bounding box center [1360, 682] width 73 height 14
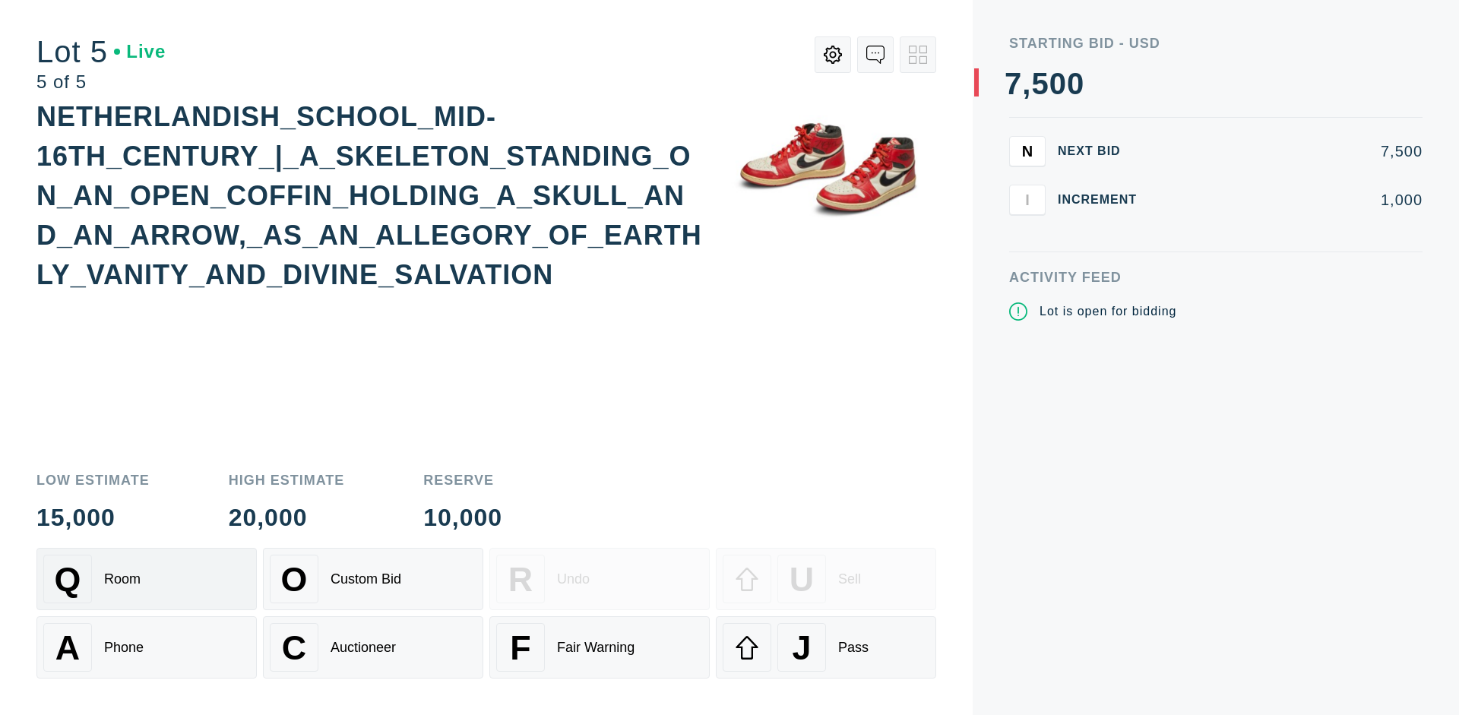
click at [147, 579] on div "Q Room" at bounding box center [146, 579] width 207 height 49
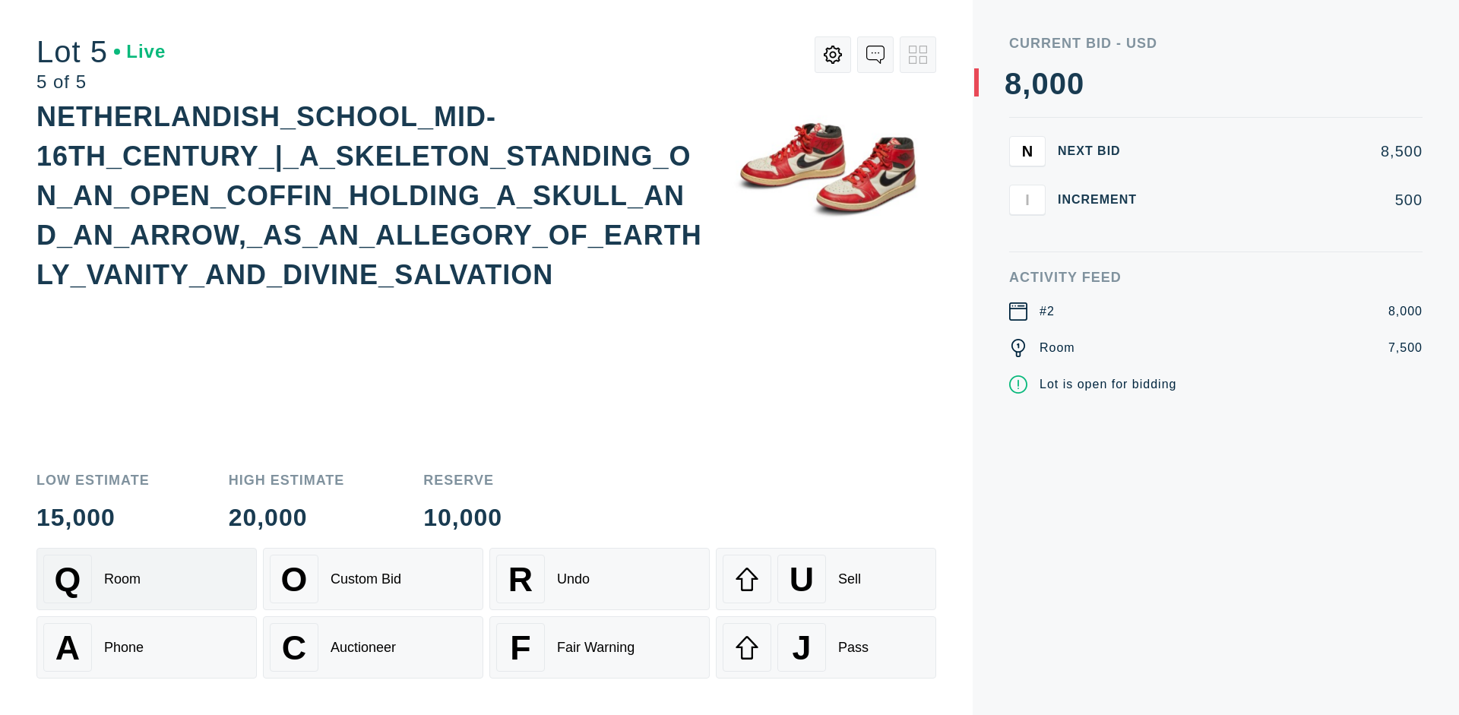
click at [147, 579] on div "Q Room" at bounding box center [146, 579] width 207 height 49
click at [826, 579] on div "U Sell" at bounding box center [825, 579] width 207 height 49
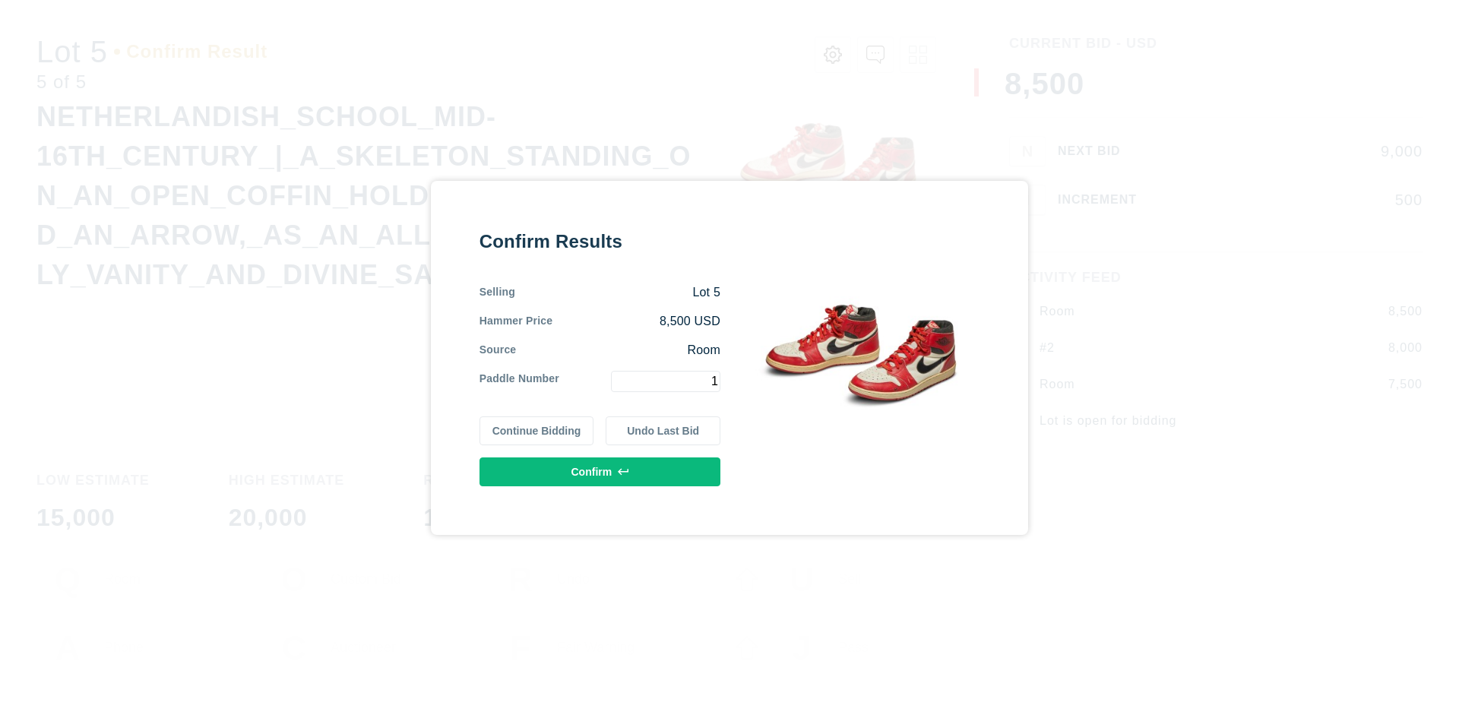
type input "1"
click at [600, 471] on button "Confirm" at bounding box center [599, 471] width 241 height 29
